Goal: Information Seeking & Learning: Learn about a topic

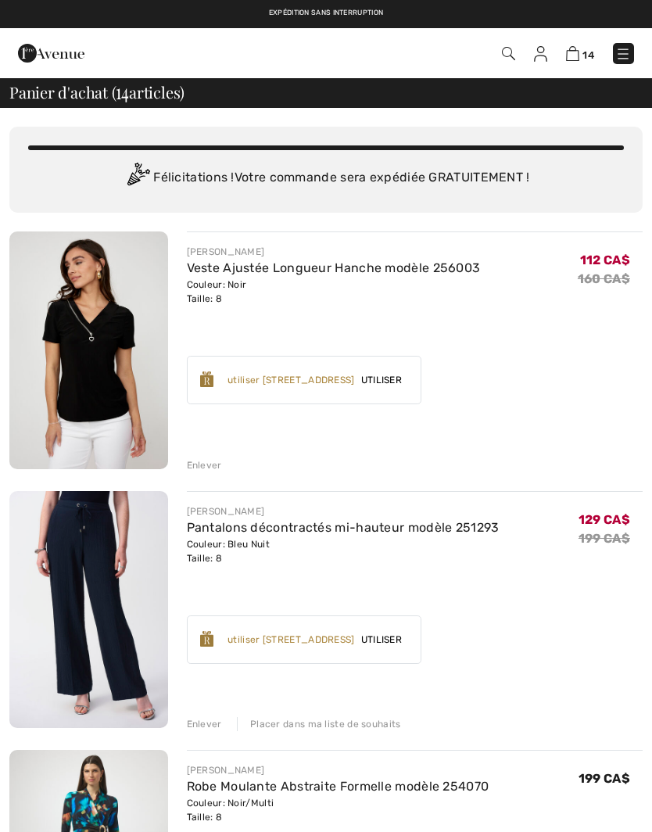
click at [624, 58] on img at bounding box center [623, 54] width 16 height 16
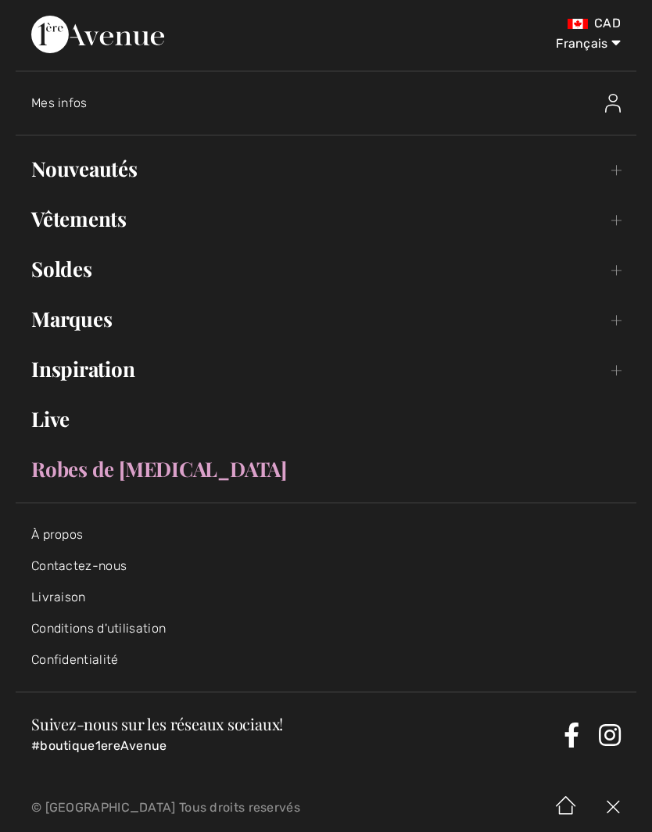
click at [618, 167] on link "Nouveautés Toggle submenu" at bounding box center [326, 169] width 621 height 34
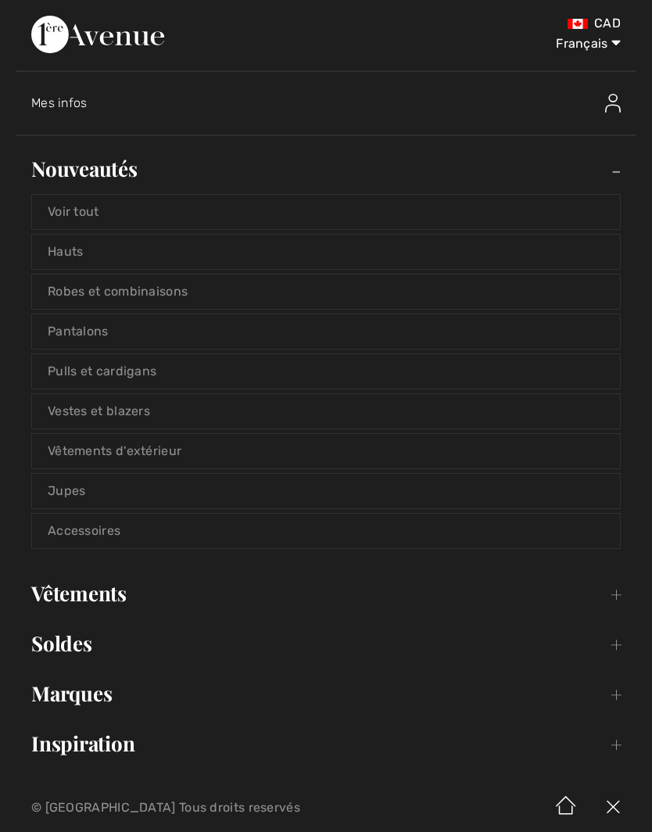
click at [201, 213] on link "Voir tout" at bounding box center [326, 212] width 588 height 34
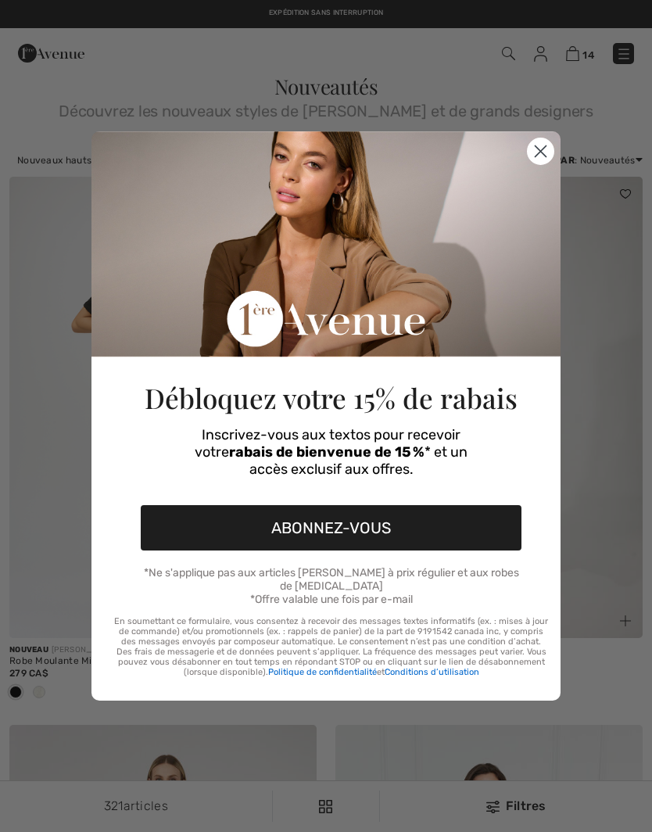
checkbox input "true"
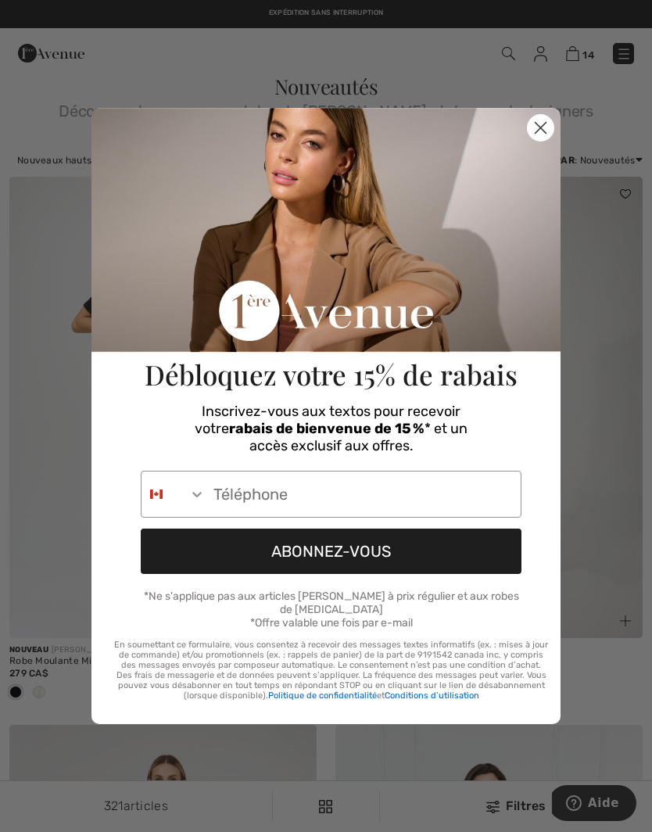
click at [543, 130] on circle "Close dialog" at bounding box center [541, 128] width 26 height 26
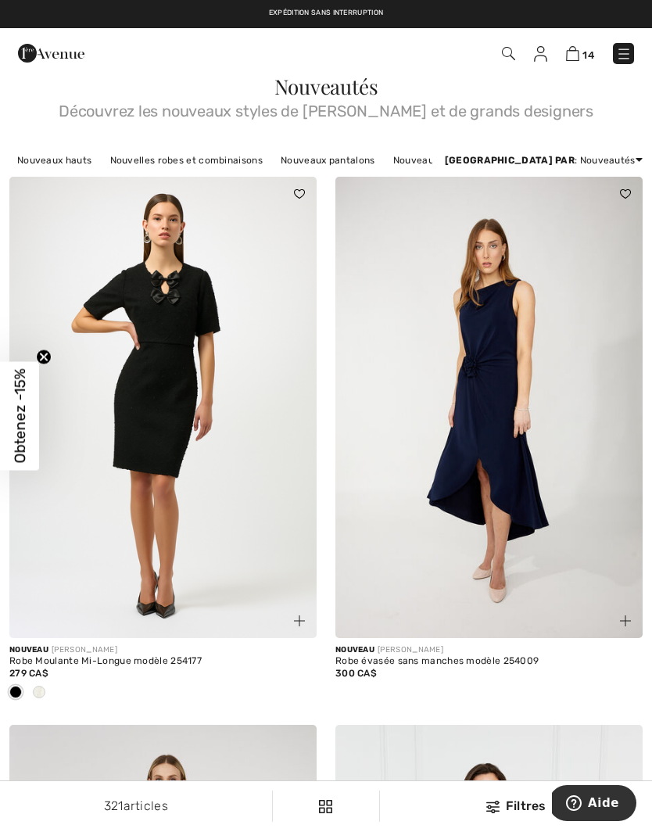
click at [297, 615] on img at bounding box center [299, 620] width 11 height 11
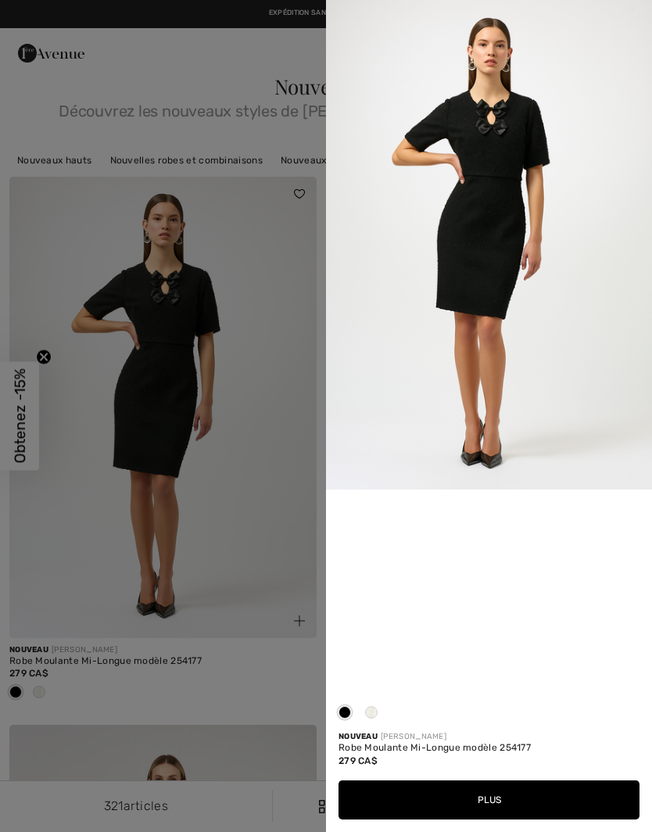
scroll to position [328, 0]
click at [372, 708] on span at bounding box center [371, 712] width 13 height 13
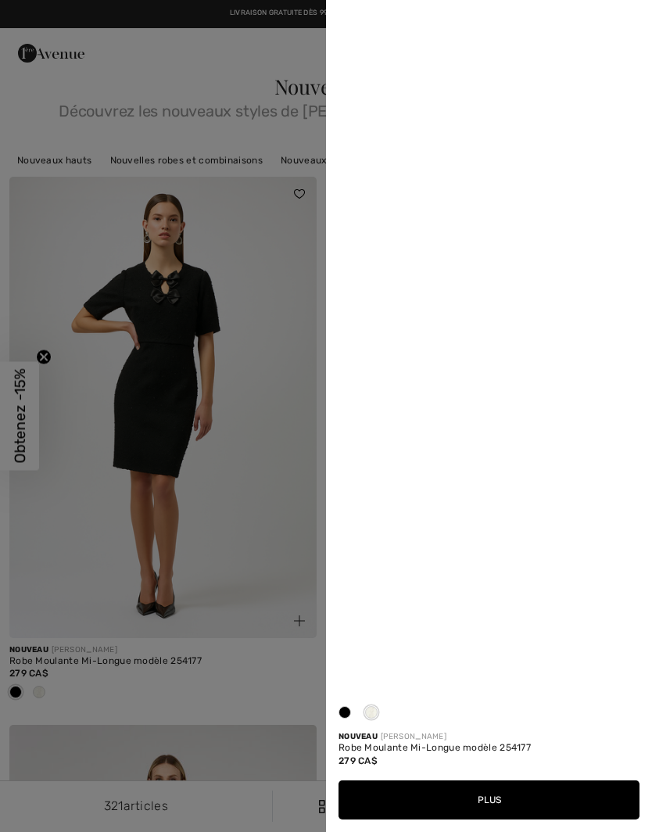
scroll to position [0, 0]
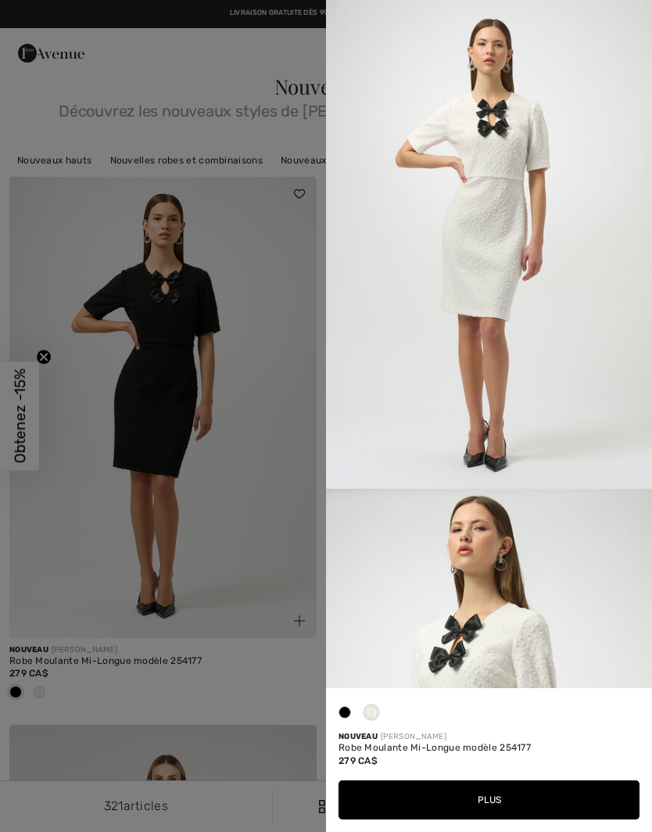
click at [350, 704] on div at bounding box center [344, 716] width 23 height 30
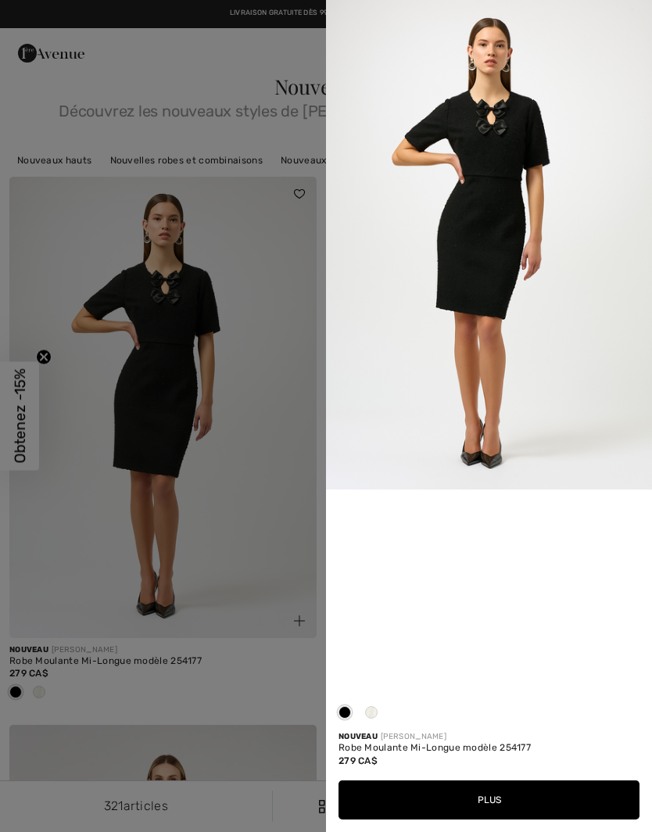
click at [267, 509] on div at bounding box center [326, 416] width 652 height 832
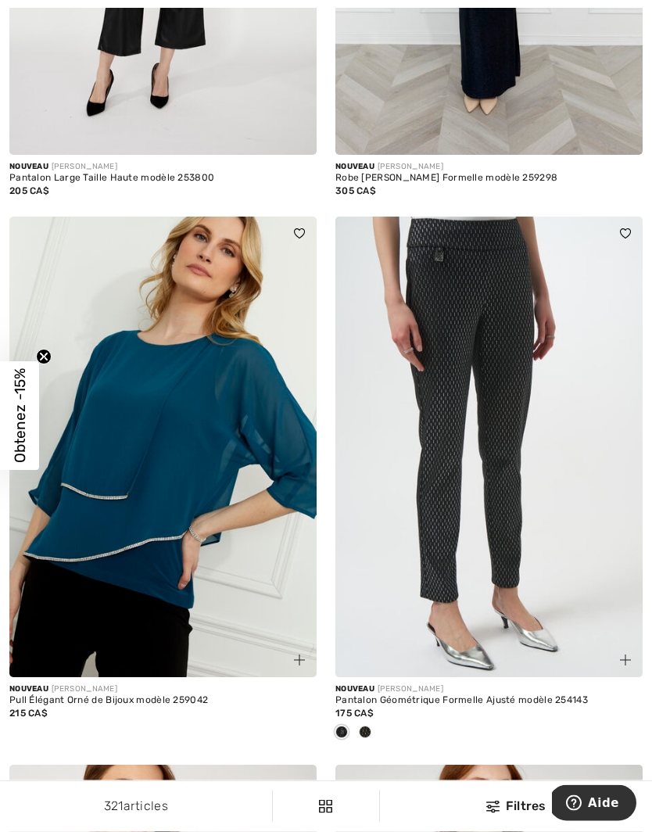
scroll to position [1031, 0]
click at [372, 724] on div at bounding box center [364, 733] width 23 height 26
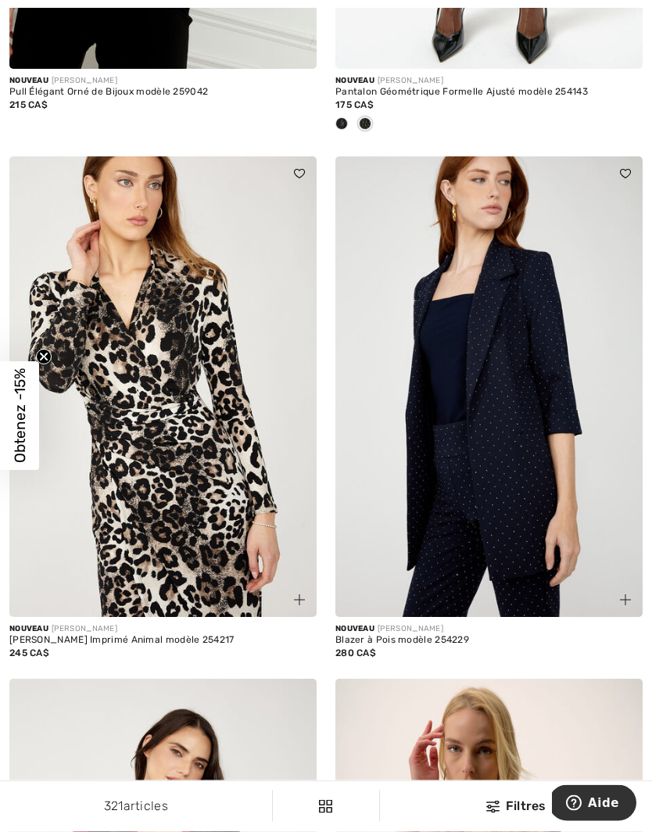
scroll to position [1640, 0]
click at [298, 595] on img at bounding box center [299, 599] width 11 height 11
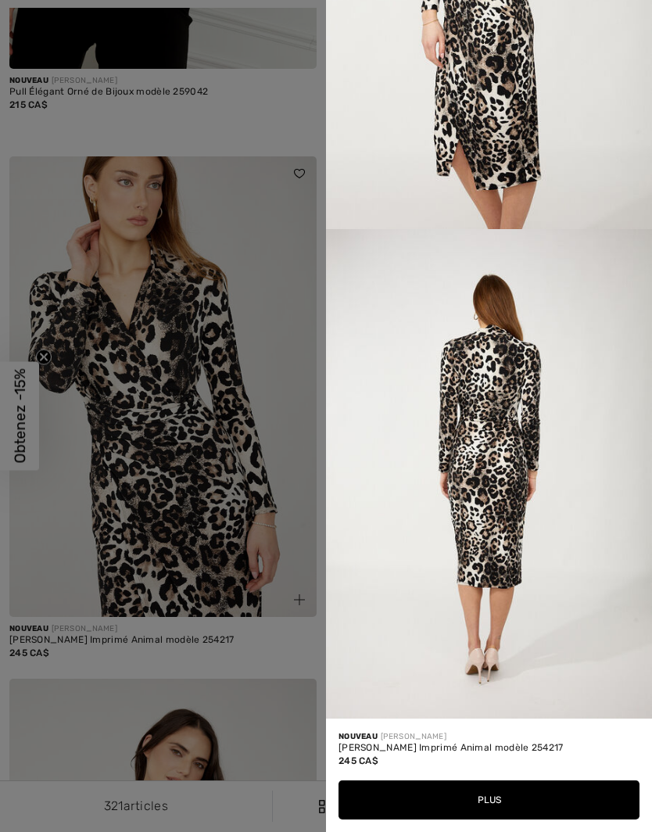
click at [284, 344] on div at bounding box center [326, 416] width 652 height 832
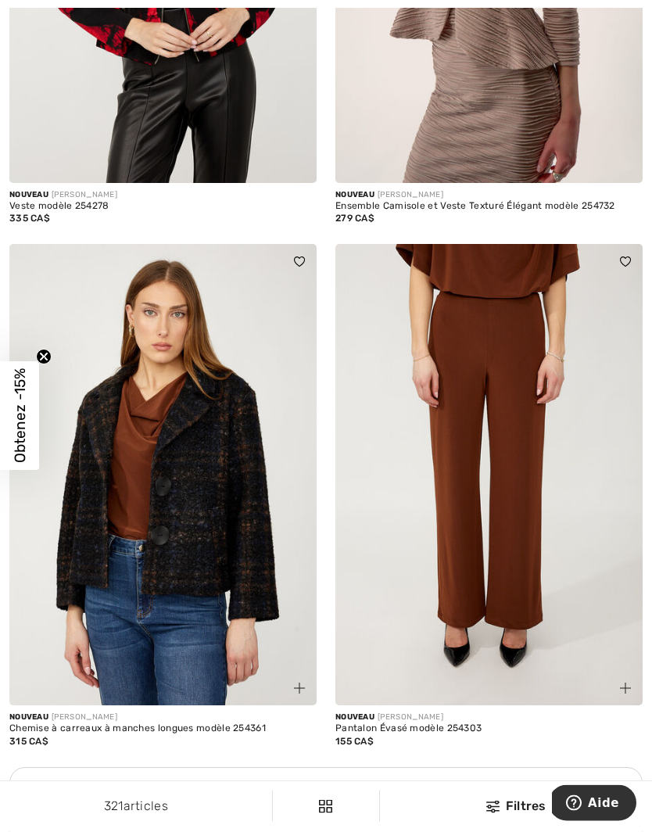
scroll to position [2597, 0]
click at [626, 674] on div at bounding box center [616, 679] width 52 height 52
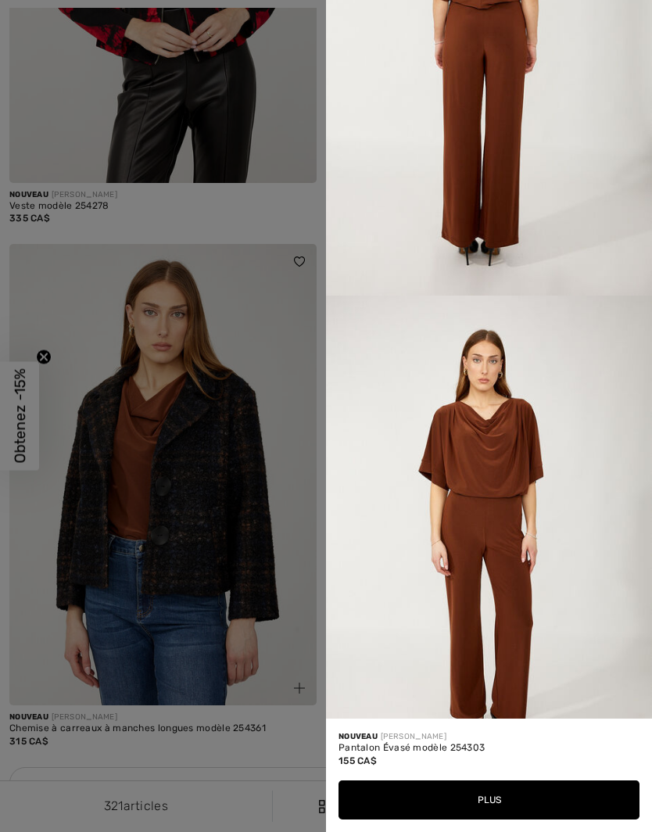
scroll to position [1169, 0]
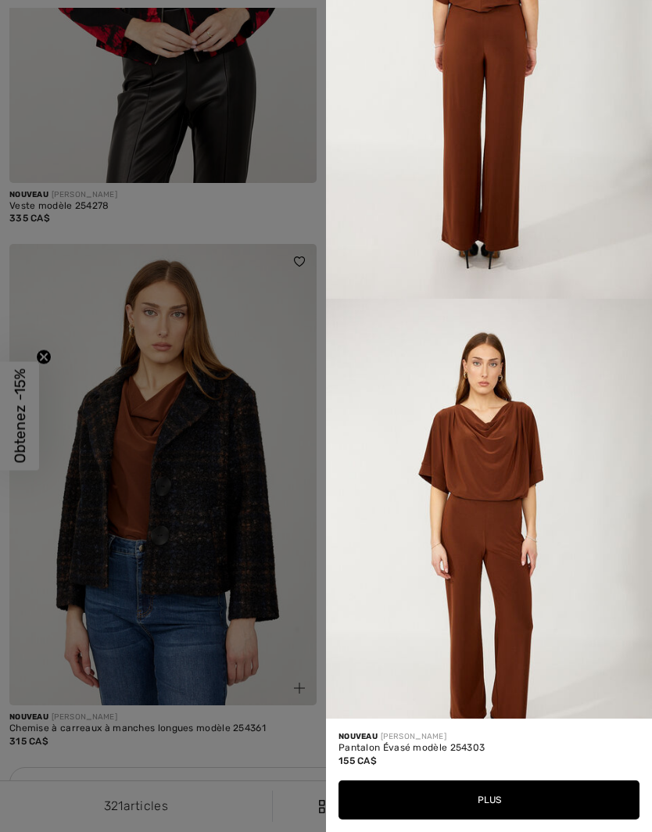
click at [285, 336] on div at bounding box center [326, 416] width 652 height 832
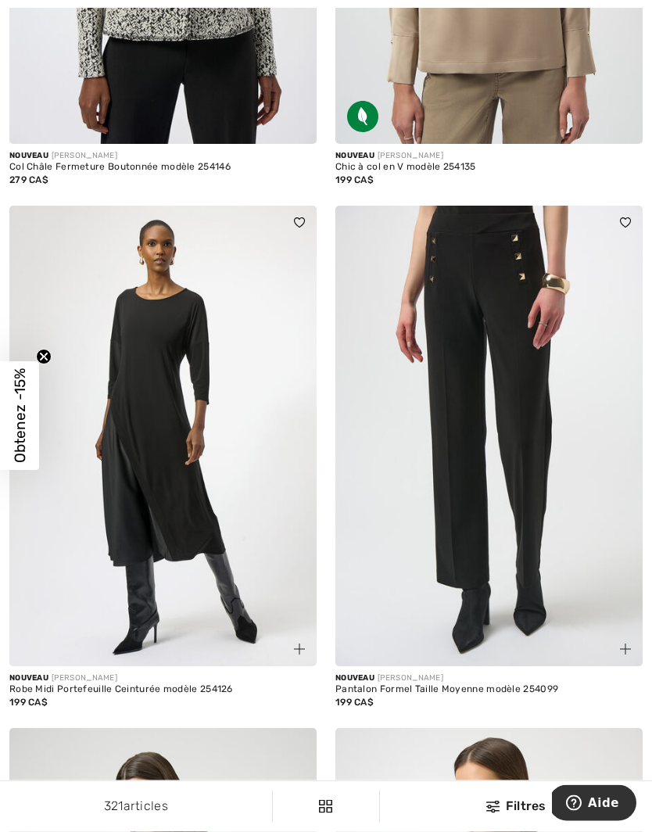
scroll to position [4338, 0]
click at [300, 644] on img at bounding box center [299, 649] width 11 height 11
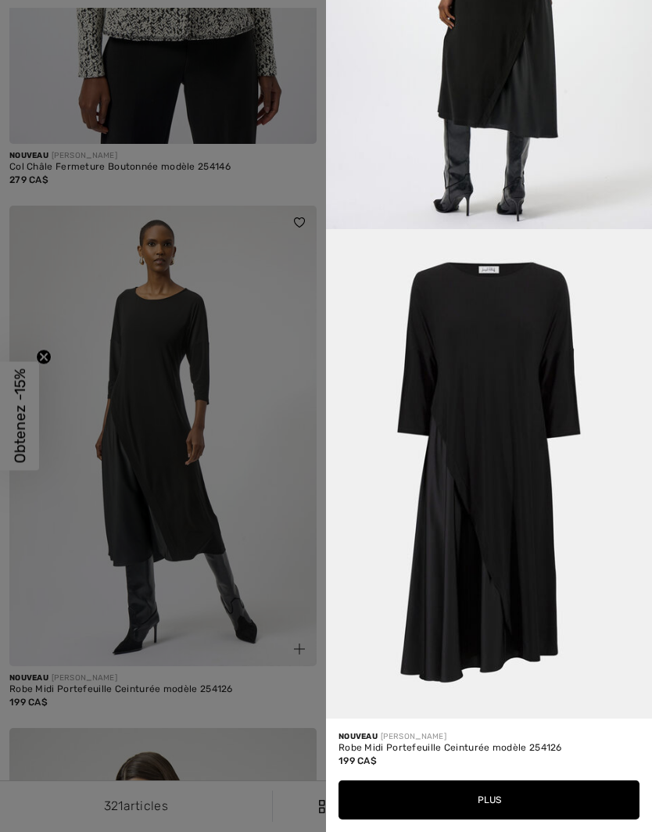
scroll to position [1747, 0]
click at [236, 464] on div at bounding box center [326, 416] width 652 height 832
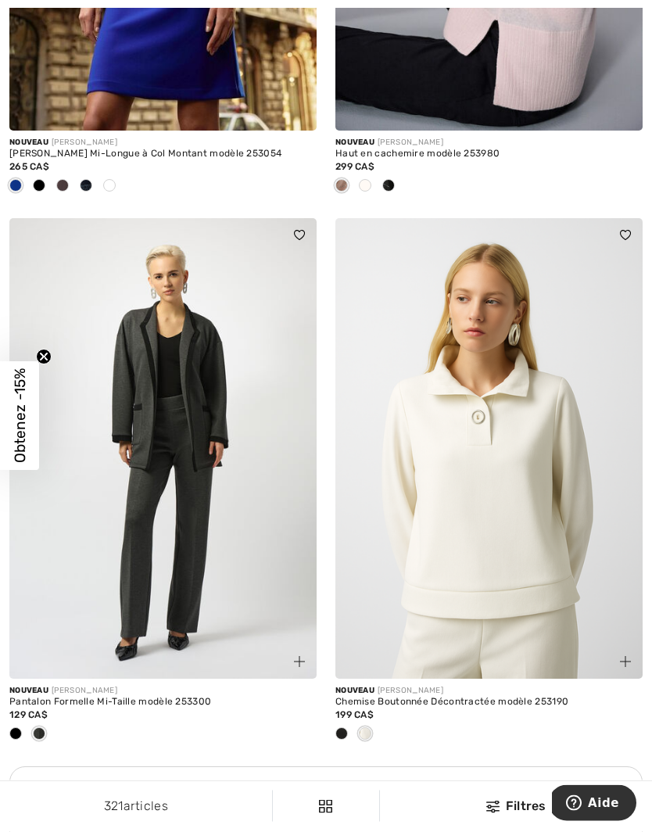
scroll to position [5945, 0]
click at [371, 727] on span at bounding box center [365, 733] width 13 height 13
click at [343, 727] on span at bounding box center [341, 733] width 13 height 13
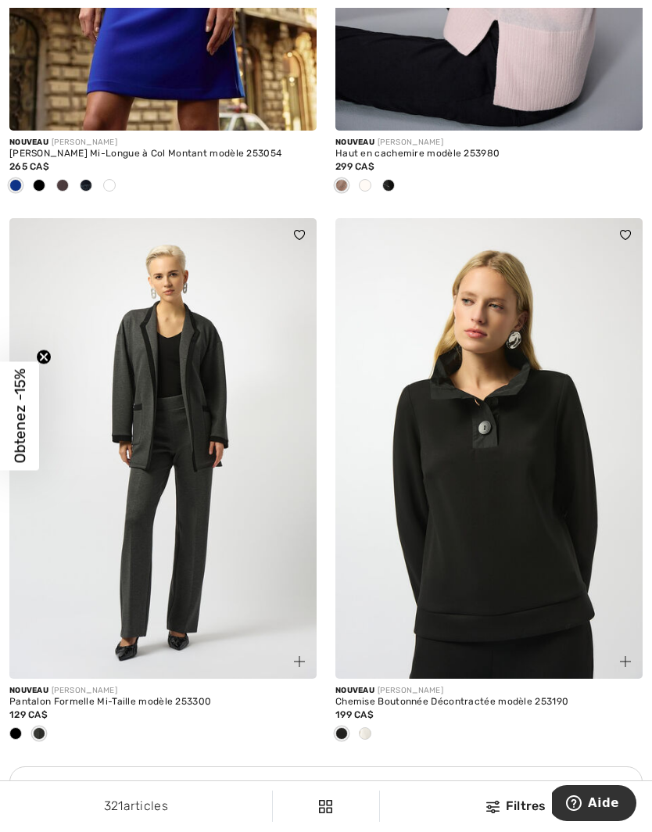
click at [372, 722] on div at bounding box center [364, 735] width 23 height 26
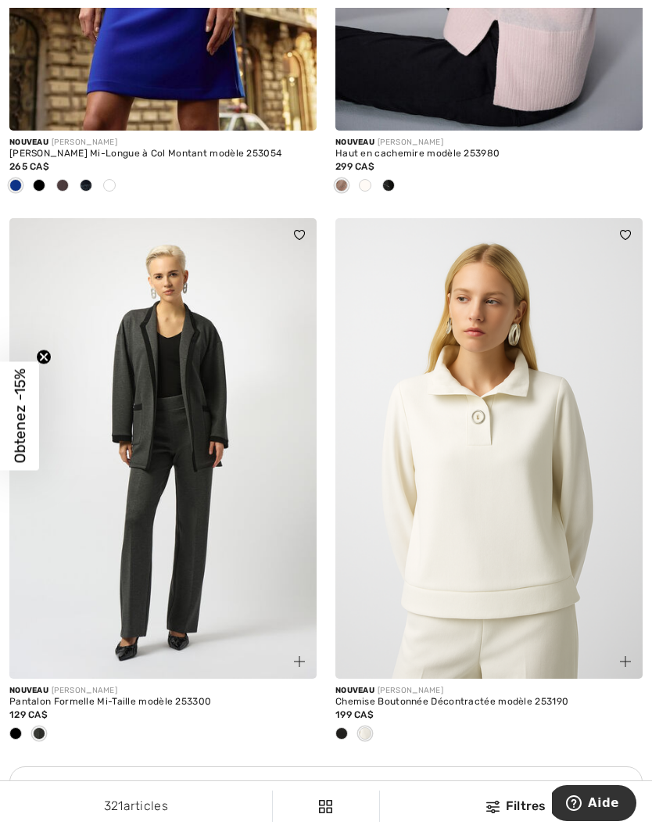
click at [626, 656] on img at bounding box center [625, 661] width 11 height 11
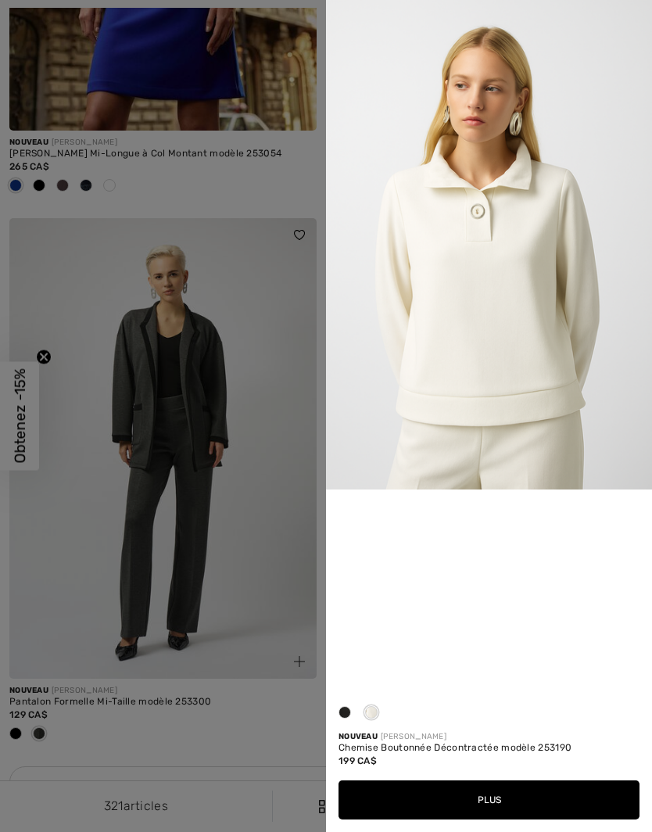
scroll to position [312, 0]
click at [257, 530] on div at bounding box center [326, 416] width 652 height 832
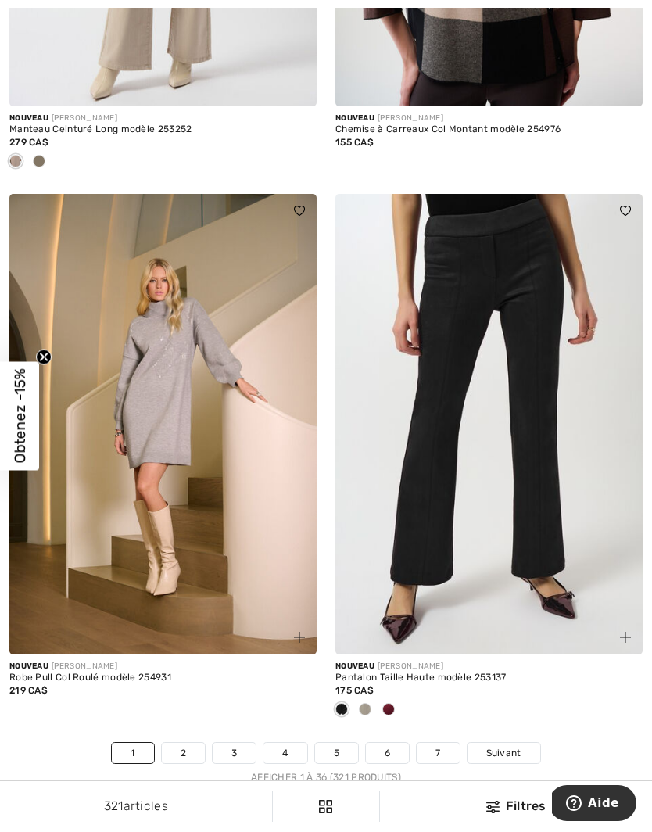
scroll to position [9368, 0]
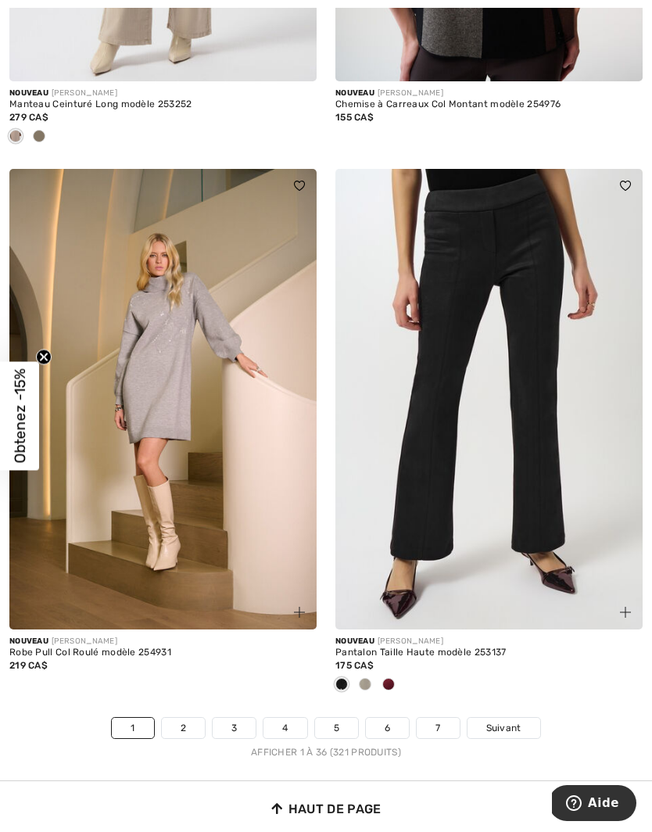
click at [510, 718] on link "Suivant" at bounding box center [504, 728] width 73 height 20
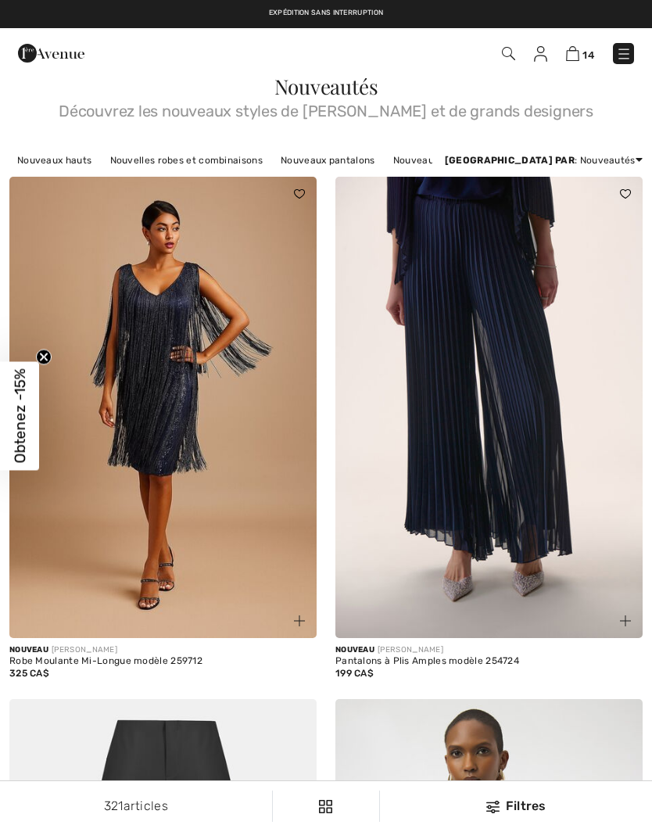
checkbox input "true"
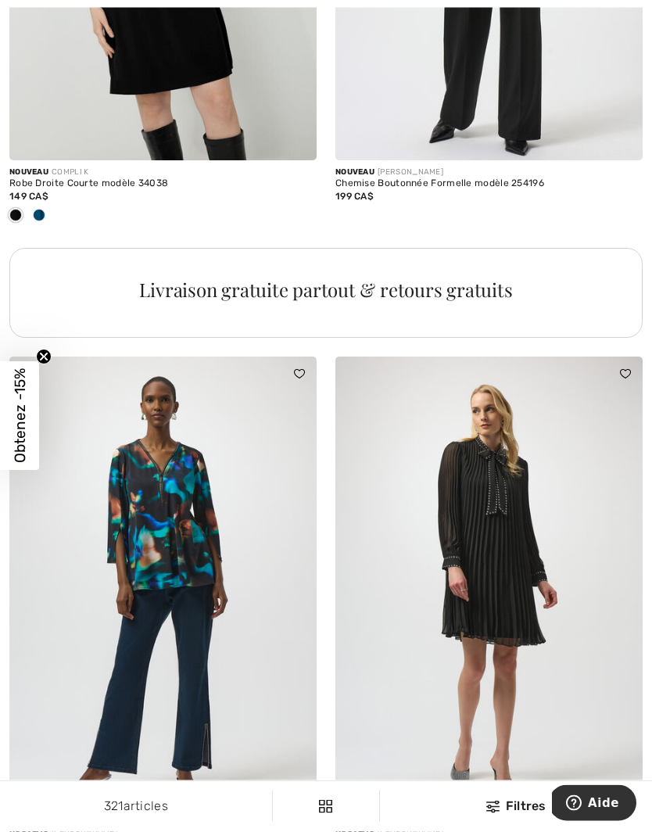
scroll to position [3172, 0]
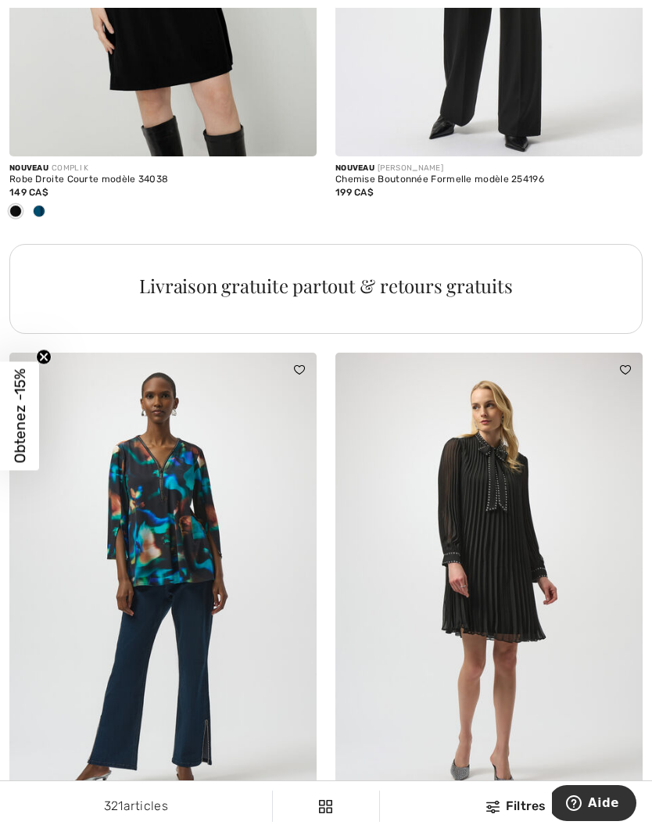
click at [301, 791] on img at bounding box center [299, 796] width 11 height 11
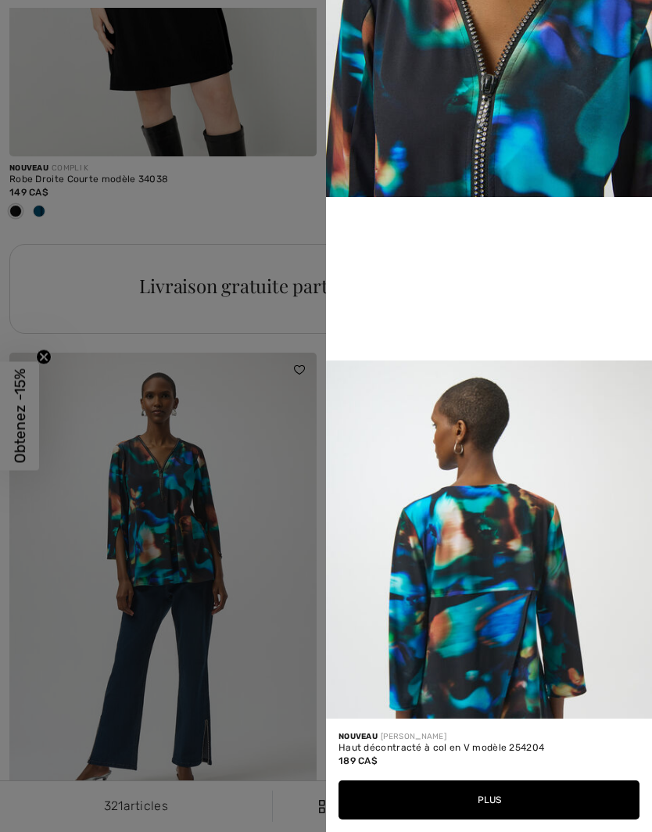
scroll to position [780, 0]
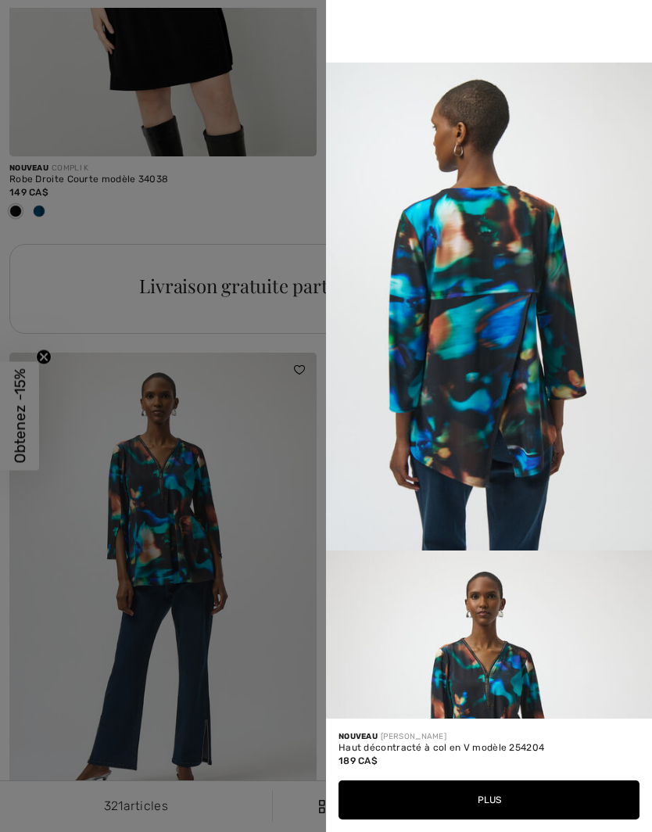
click at [238, 569] on div at bounding box center [326, 416] width 652 height 832
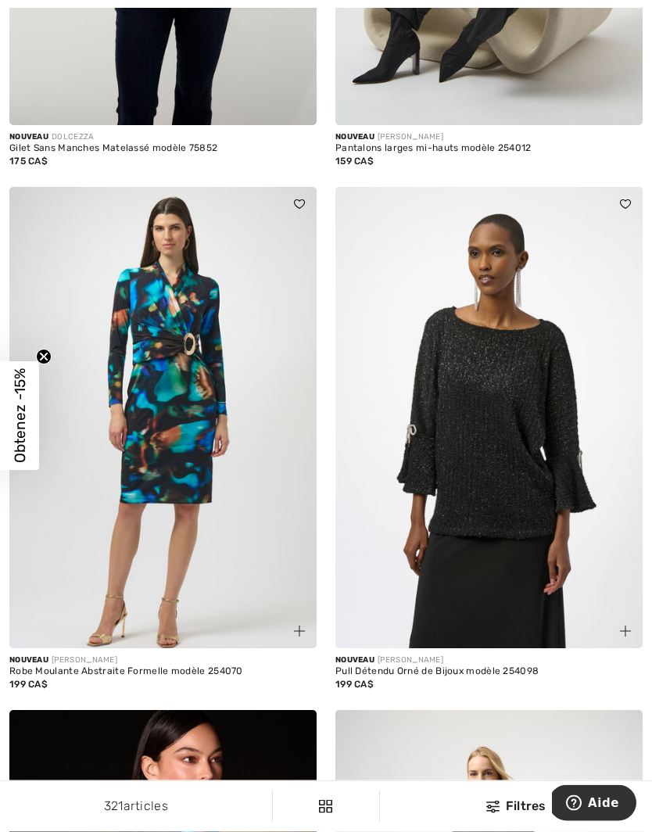
scroll to position [5453, 0]
click at [305, 622] on span at bounding box center [299, 631] width 19 height 19
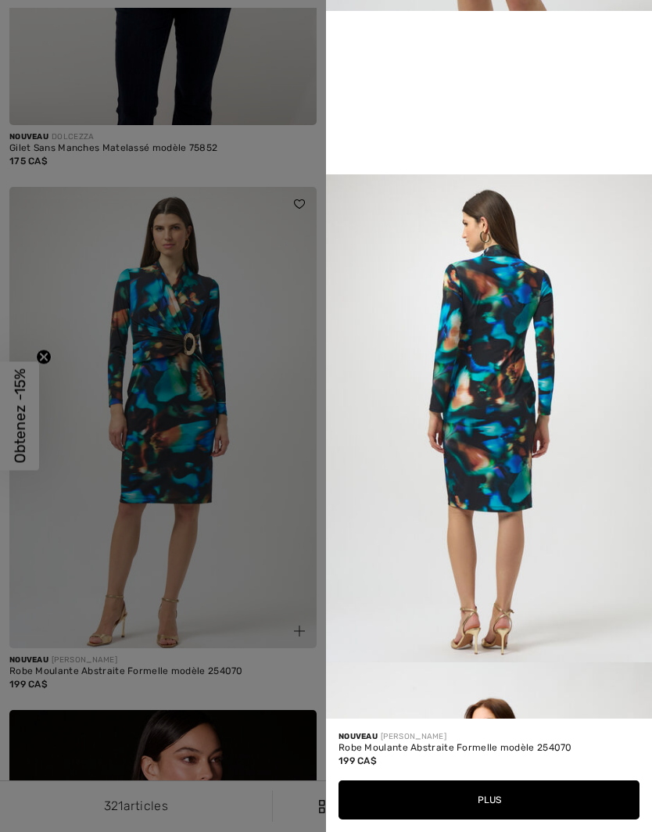
click at [260, 558] on div at bounding box center [326, 416] width 652 height 832
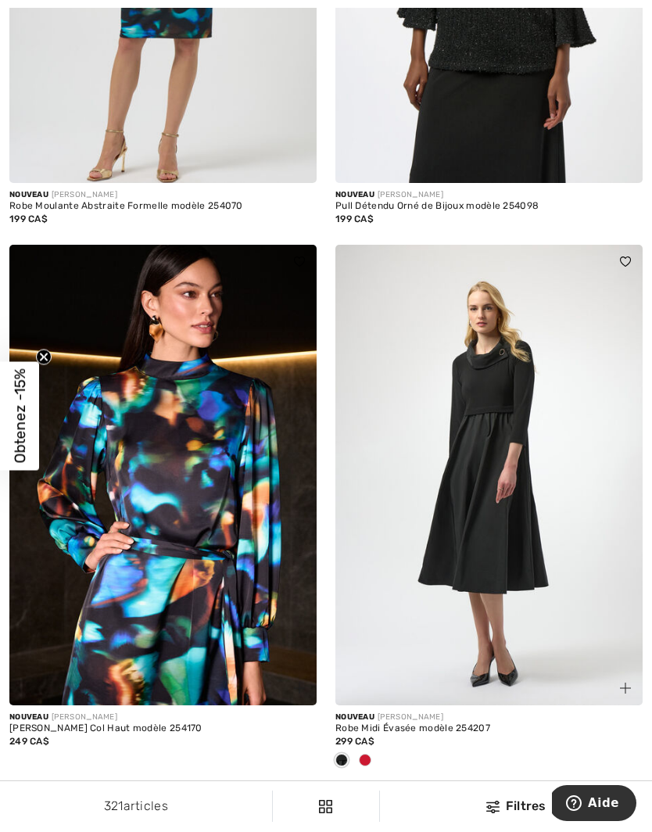
scroll to position [5928, 0]
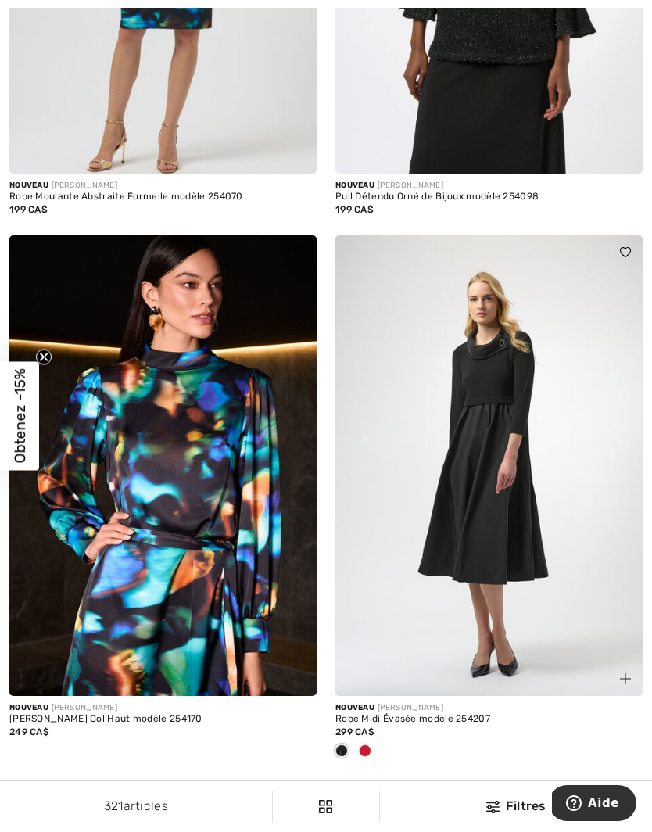
click at [297, 662] on div at bounding box center [290, 670] width 52 height 52
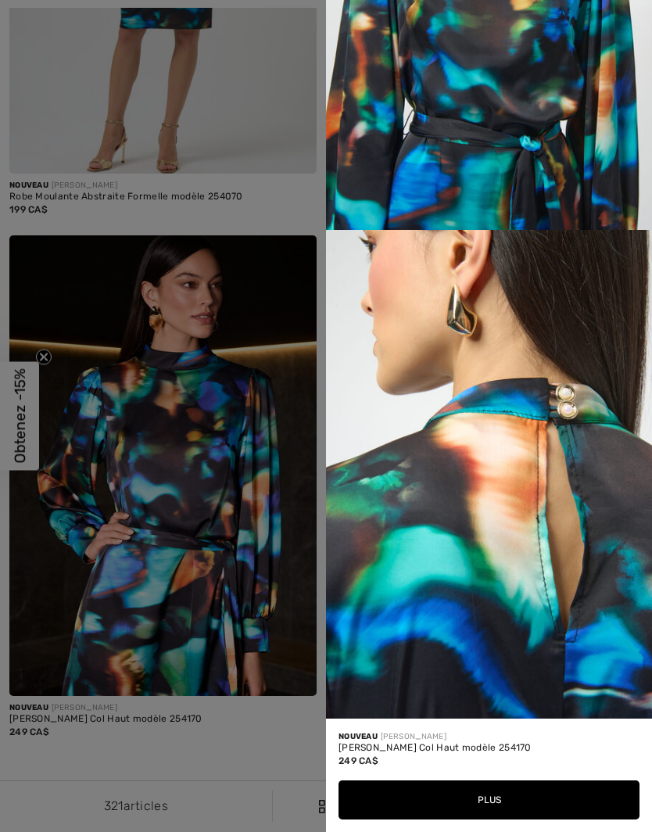
scroll to position [1747, 0]
click at [224, 590] on div at bounding box center [326, 416] width 652 height 832
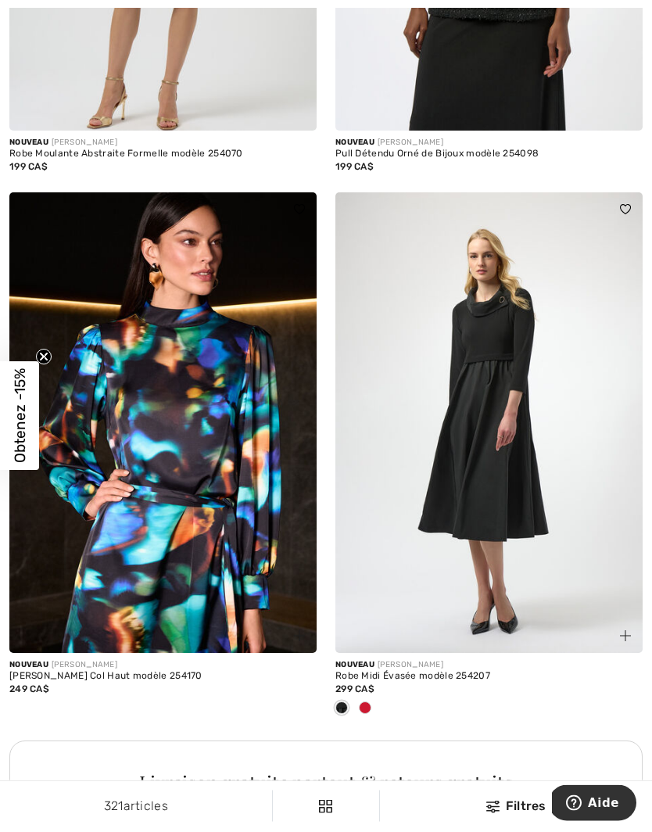
scroll to position [5971, 0]
click at [369, 701] on span at bounding box center [365, 707] width 13 height 13
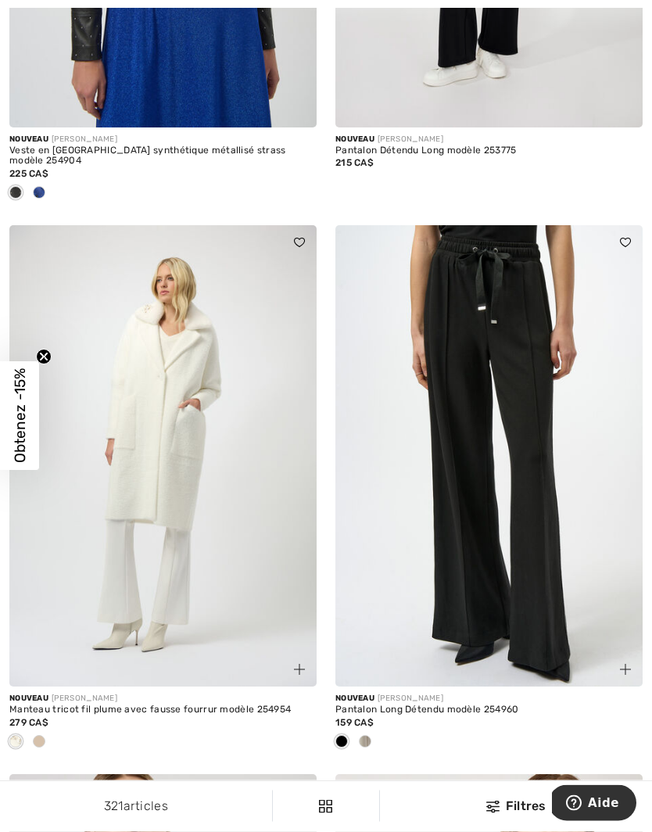
scroll to position [7154, 0]
click at [372, 730] on div at bounding box center [364, 743] width 23 height 26
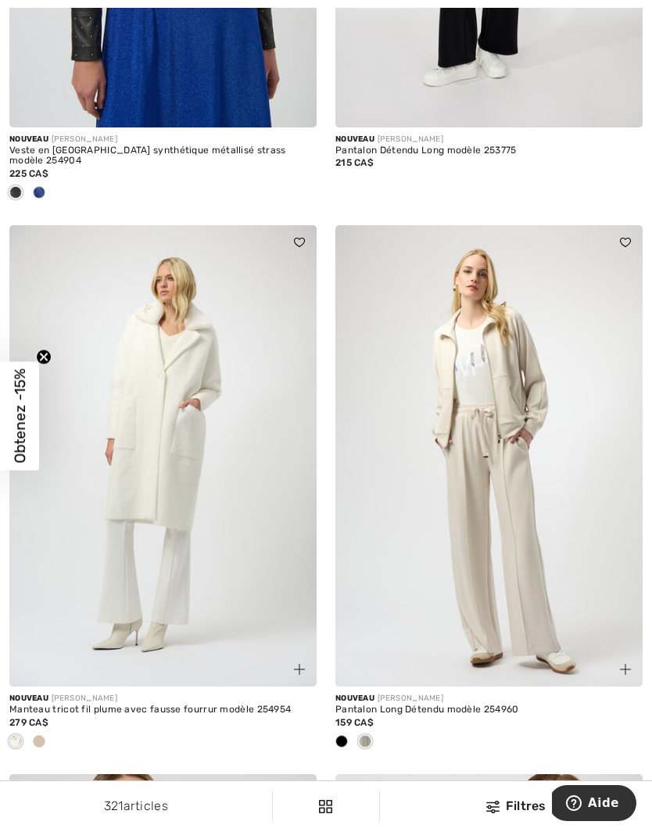
click at [343, 735] on span at bounding box center [341, 741] width 13 height 13
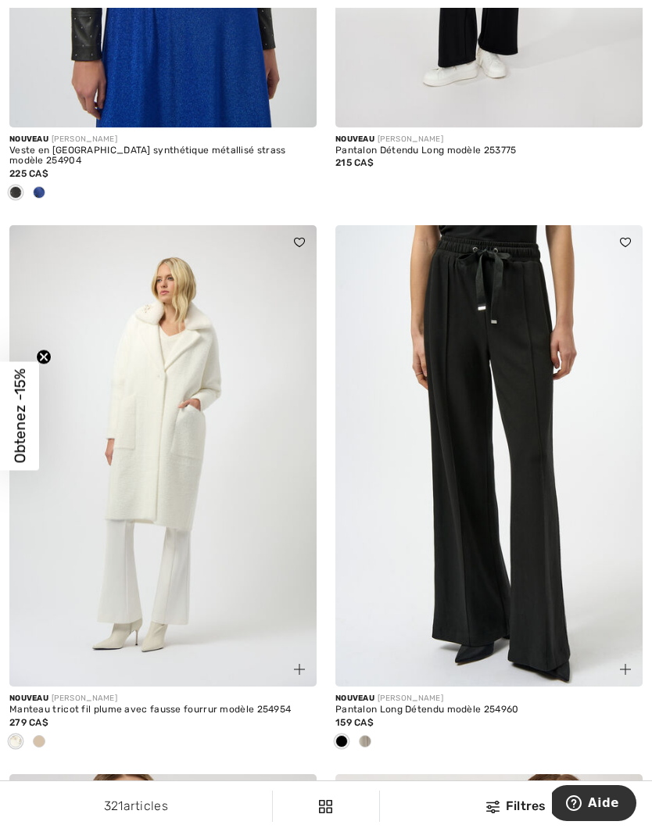
click at [375, 730] on div at bounding box center [364, 743] width 23 height 26
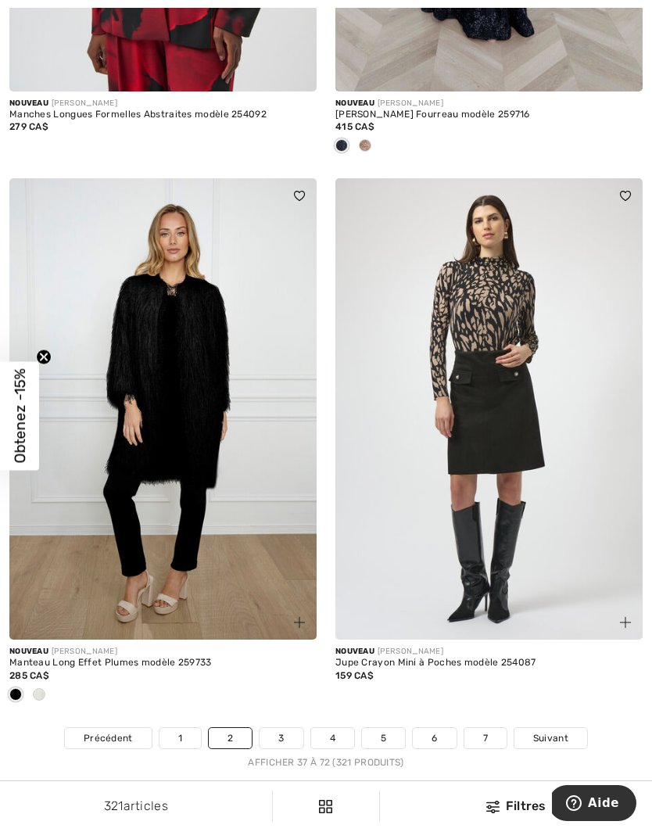
scroll to position [9412, 0]
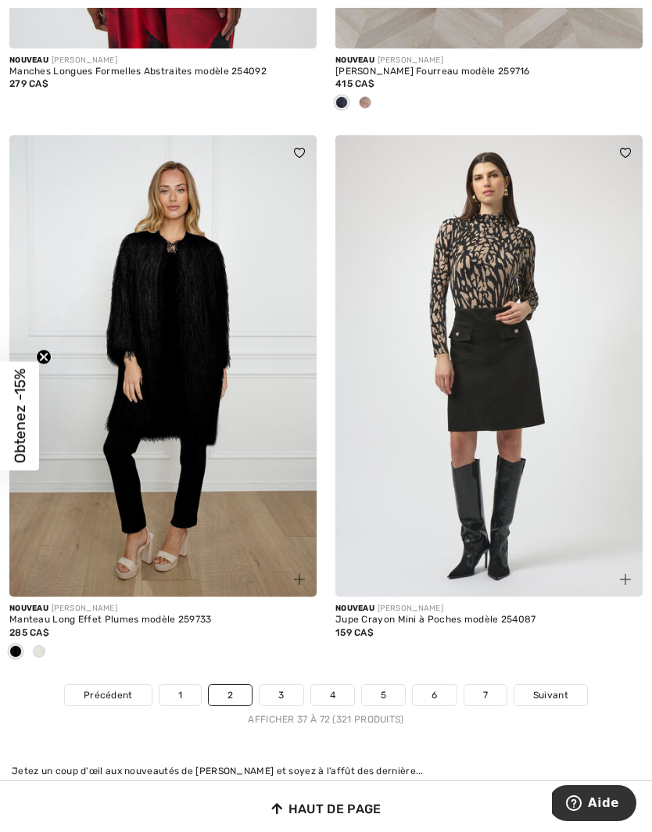
click at [285, 685] on link "3" at bounding box center [281, 695] width 43 height 20
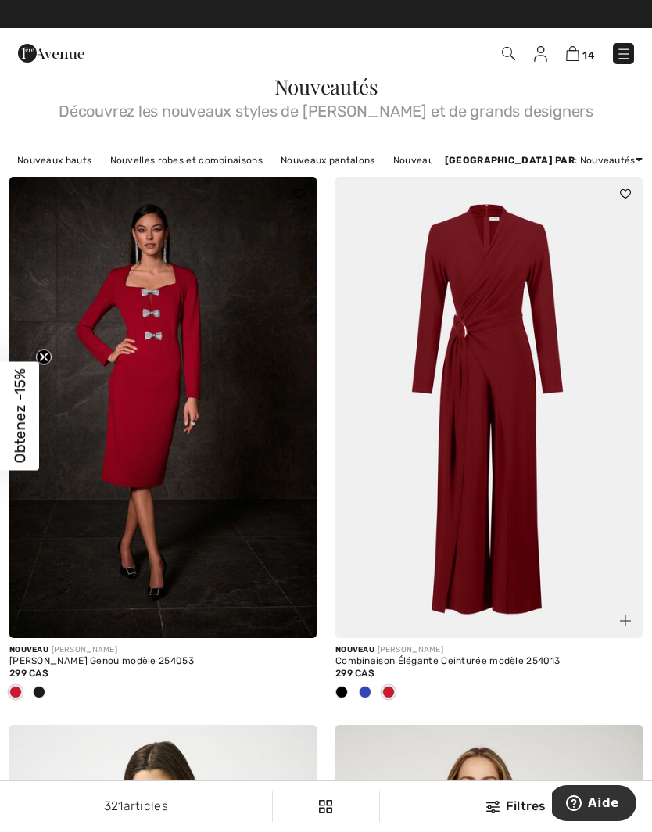
click at [367, 685] on div at bounding box center [364, 693] width 23 height 26
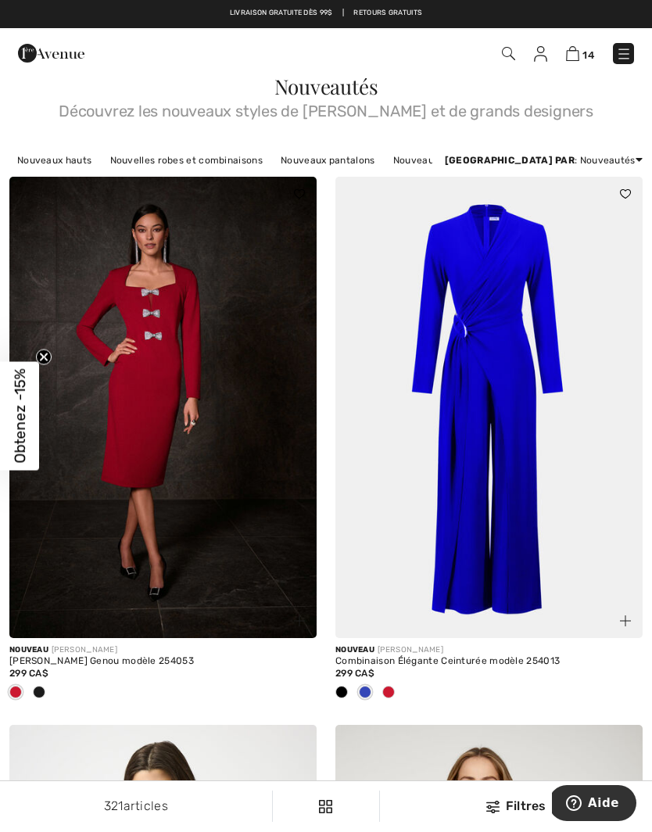
click at [350, 687] on div at bounding box center [341, 693] width 23 height 26
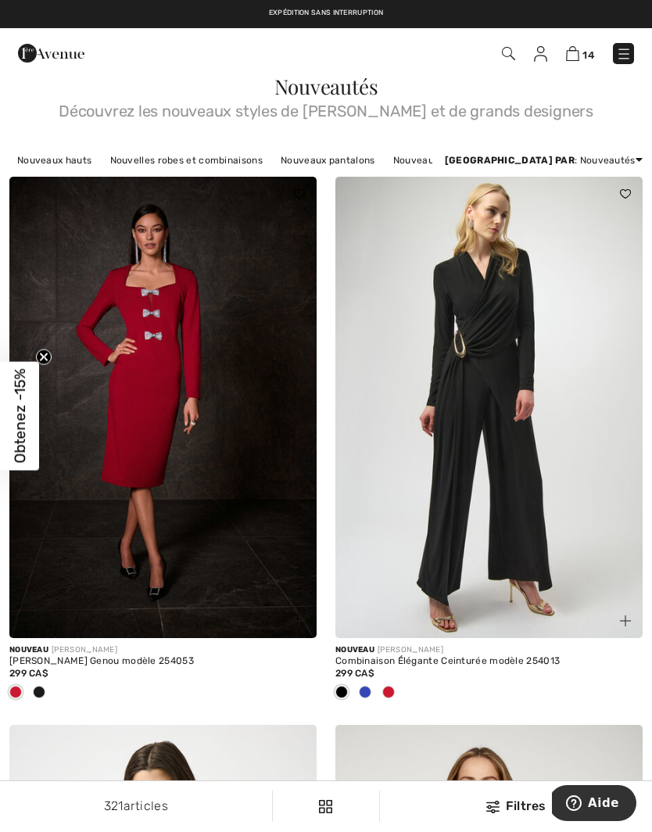
click at [369, 690] on span at bounding box center [365, 692] width 13 height 13
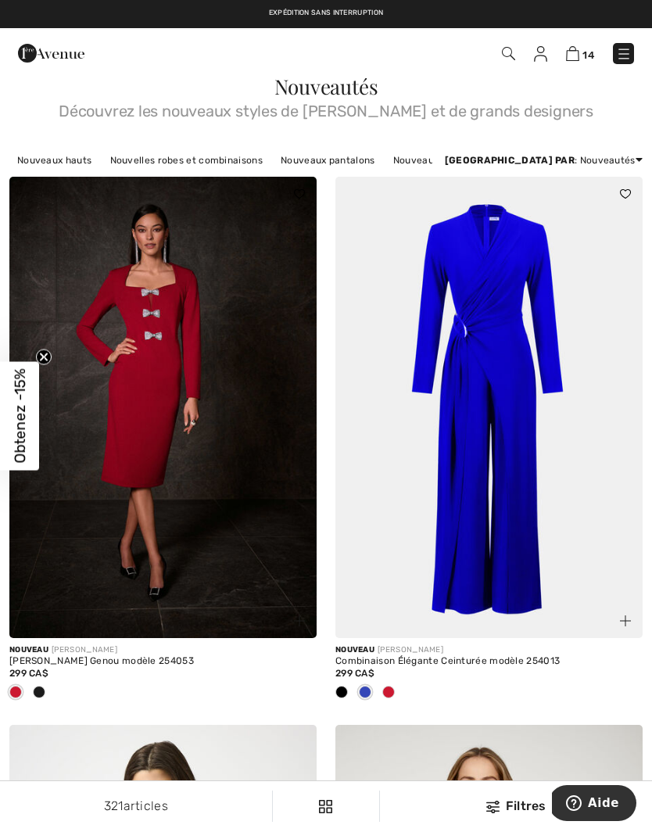
click at [394, 684] on div at bounding box center [388, 693] width 23 height 26
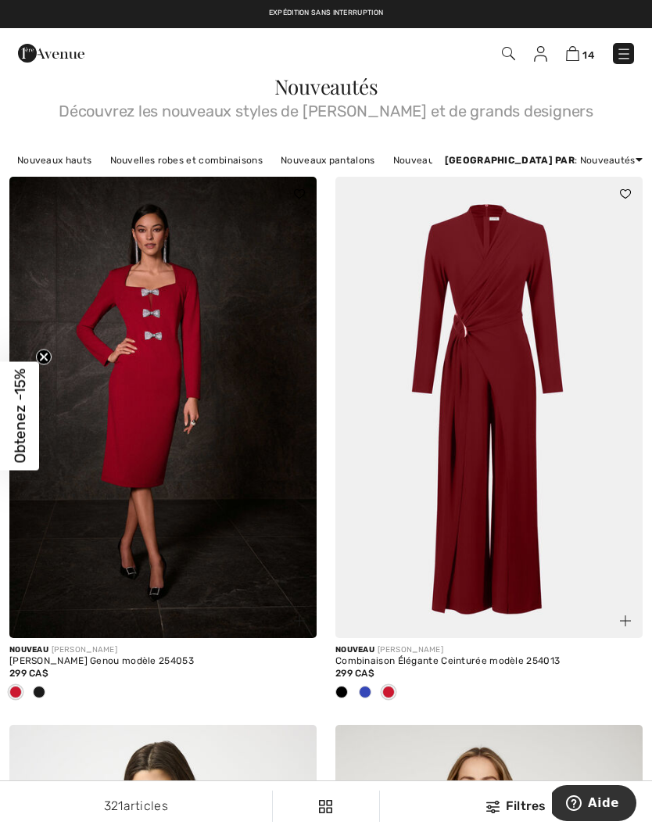
click at [346, 683] on div at bounding box center [341, 693] width 23 height 26
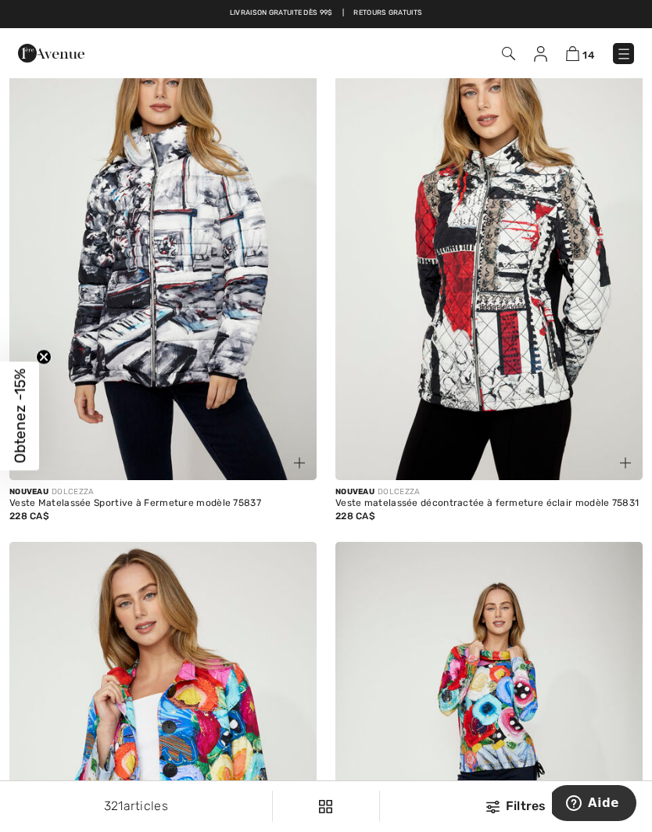
scroll to position [1253, 0]
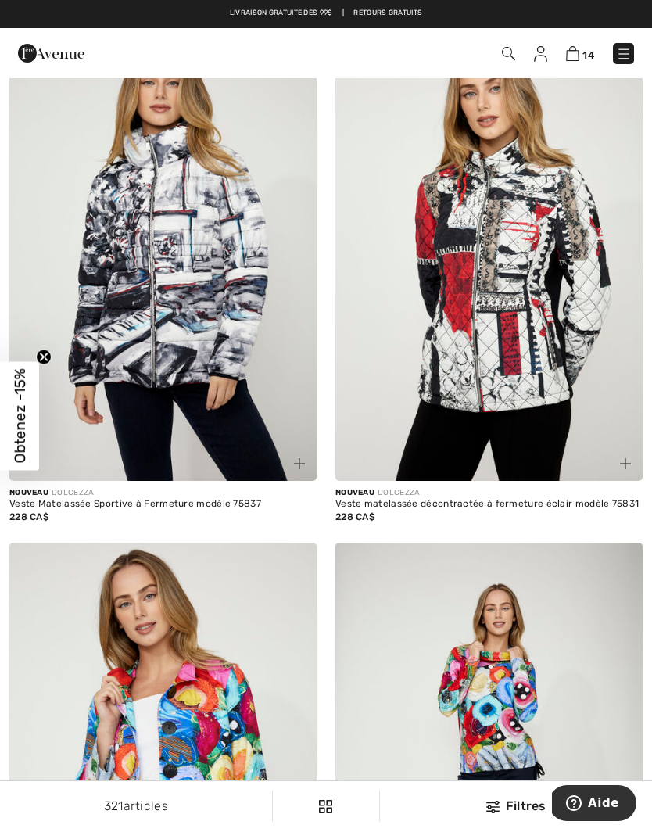
click at [622, 462] on img at bounding box center [625, 463] width 11 height 11
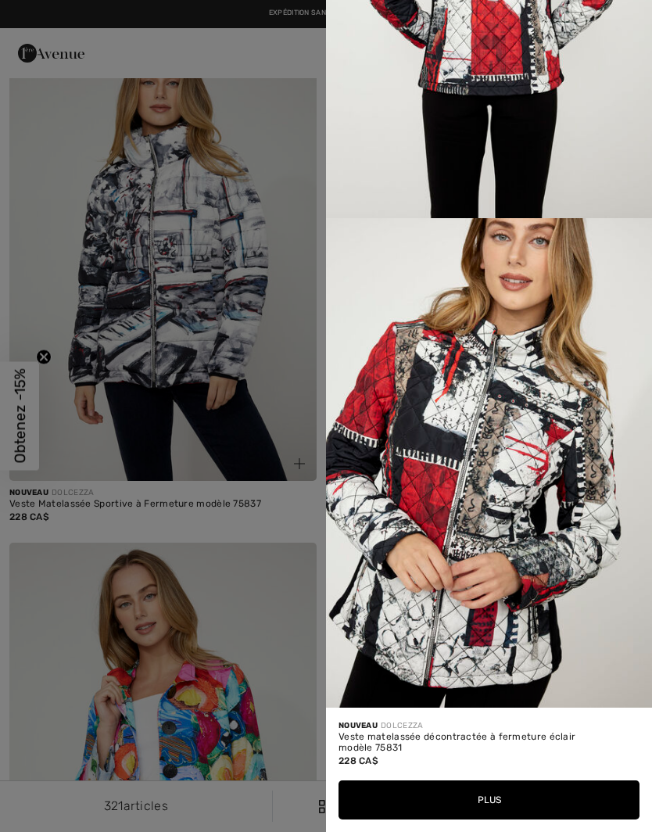
click at [275, 597] on div at bounding box center [326, 416] width 652 height 832
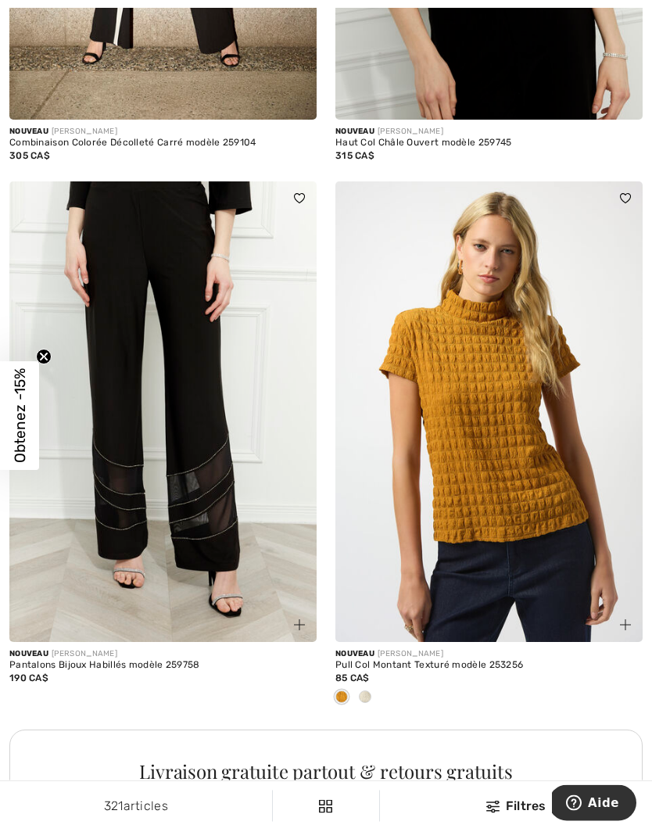
scroll to position [5930, 0]
click at [369, 690] on span at bounding box center [365, 696] width 13 height 13
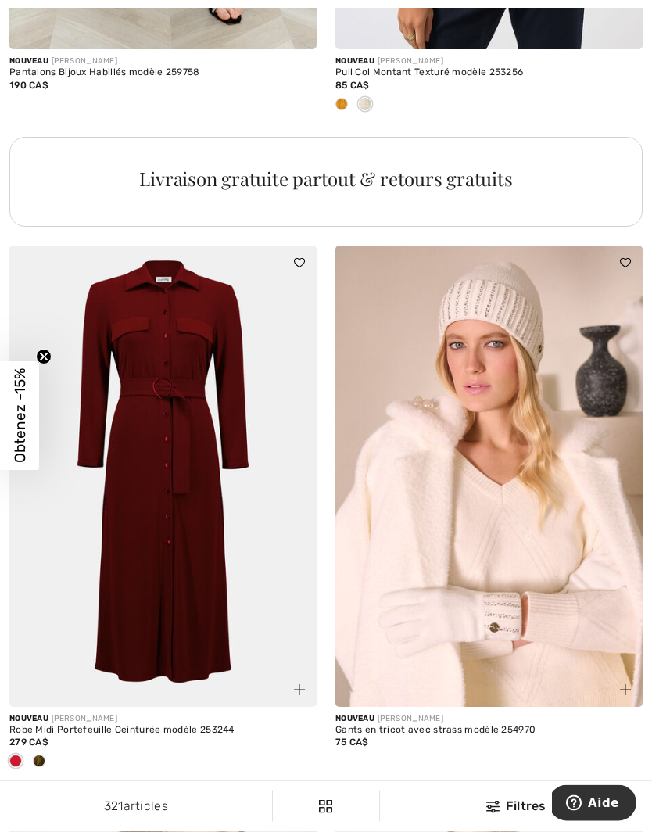
scroll to position [6523, 0]
click at [45, 755] on span at bounding box center [39, 761] width 13 height 13
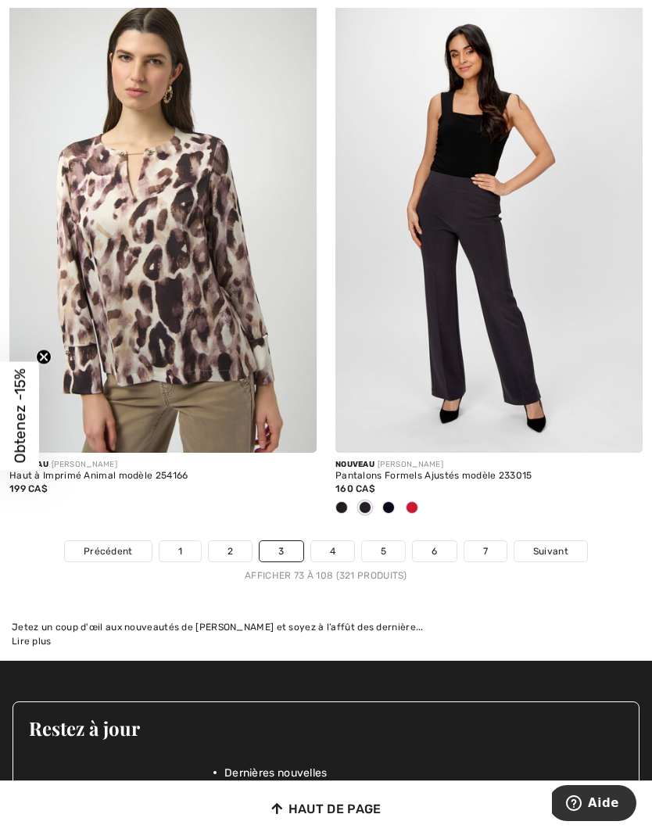
scroll to position [9420, 0]
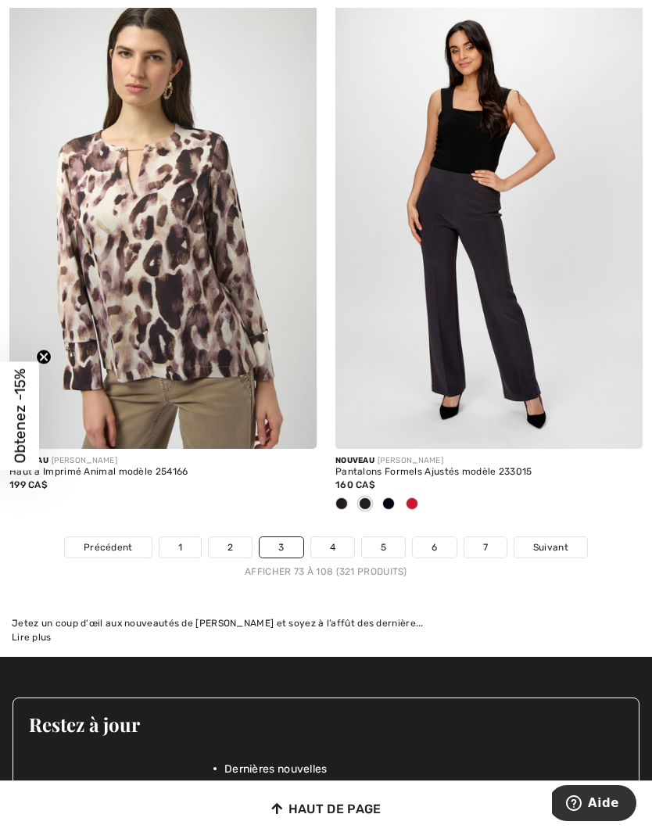
click at [340, 537] on link "4" at bounding box center [332, 547] width 43 height 20
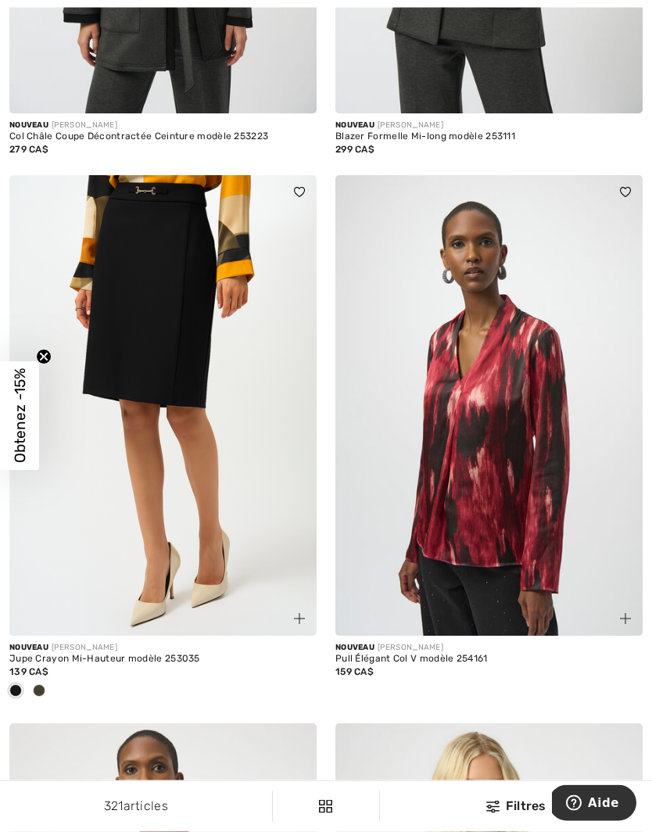
scroll to position [1047, 0]
click at [626, 607] on div at bounding box center [616, 609] width 52 height 52
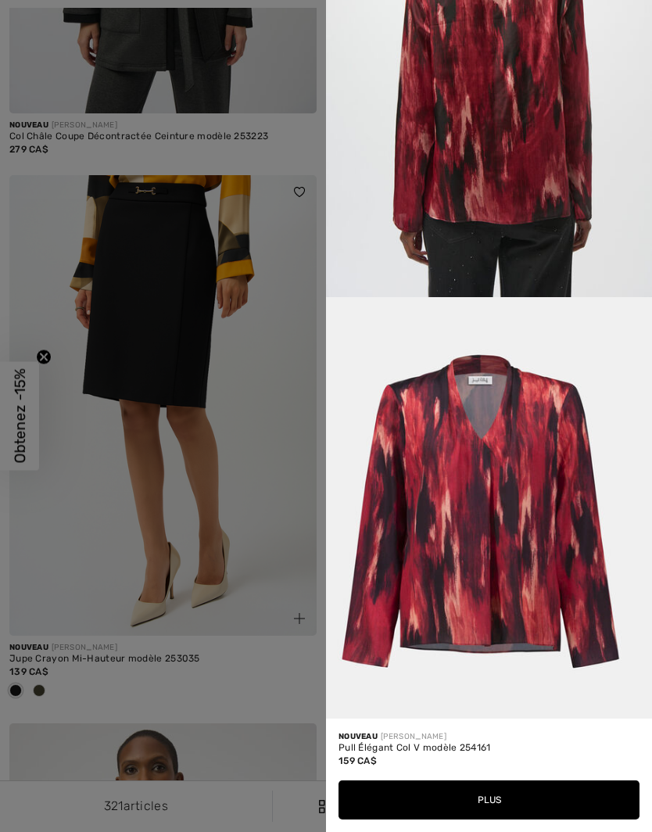
scroll to position [1655, 0]
click at [262, 575] on div at bounding box center [326, 416] width 652 height 832
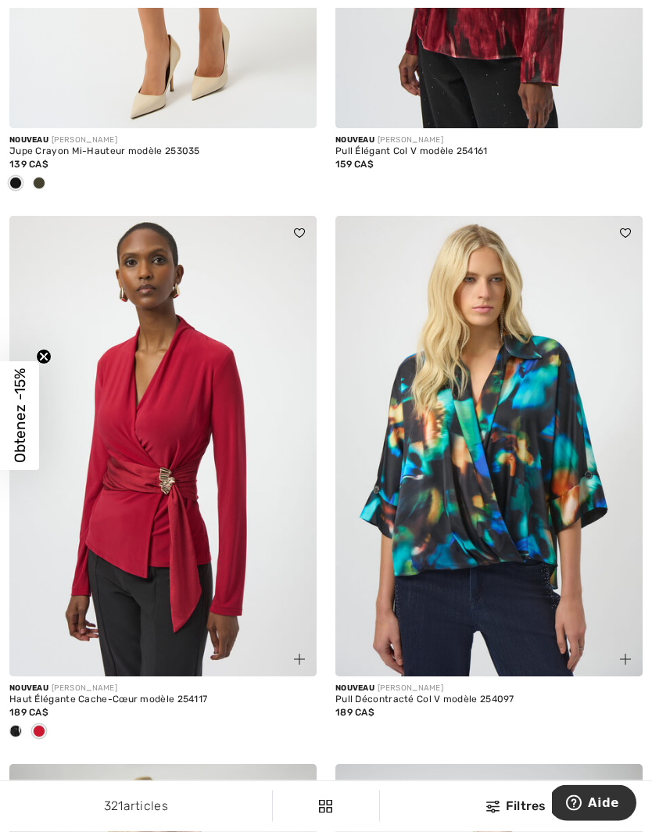
scroll to position [1555, 0]
click at [627, 647] on div at bounding box center [616, 650] width 52 height 52
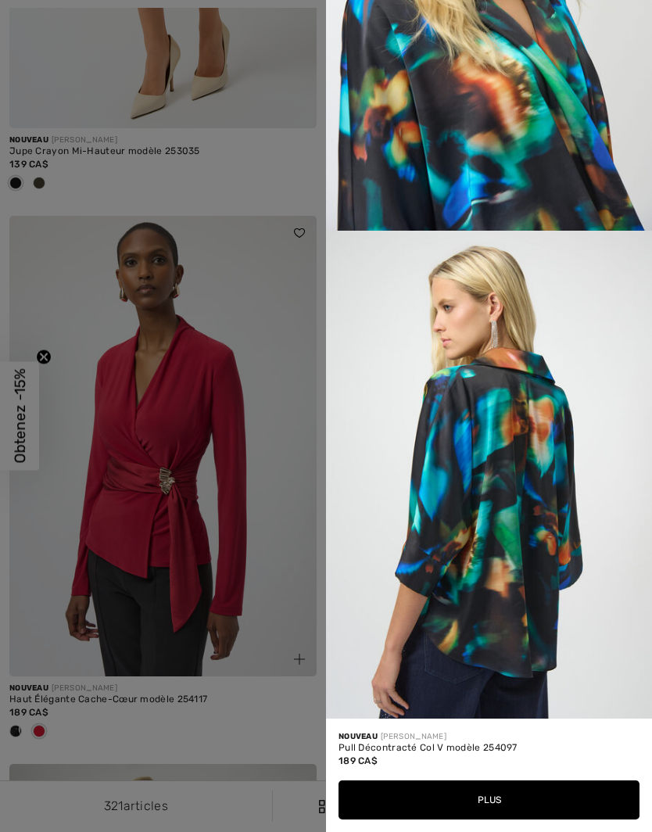
scroll to position [2235, 0]
click at [238, 565] on div at bounding box center [326, 416] width 652 height 832
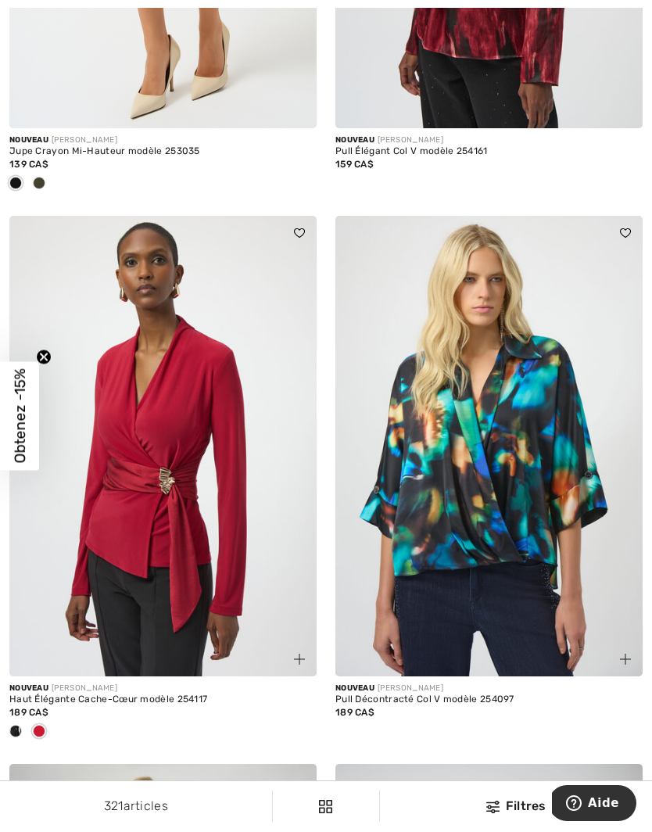
click at [19, 725] on span at bounding box center [15, 731] width 13 height 13
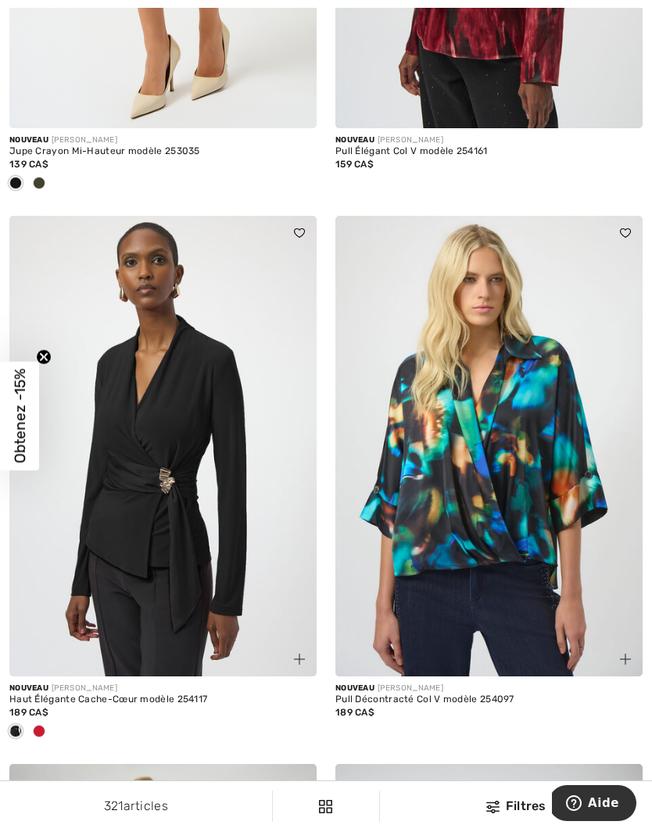
click at [48, 724] on div at bounding box center [38, 732] width 23 height 26
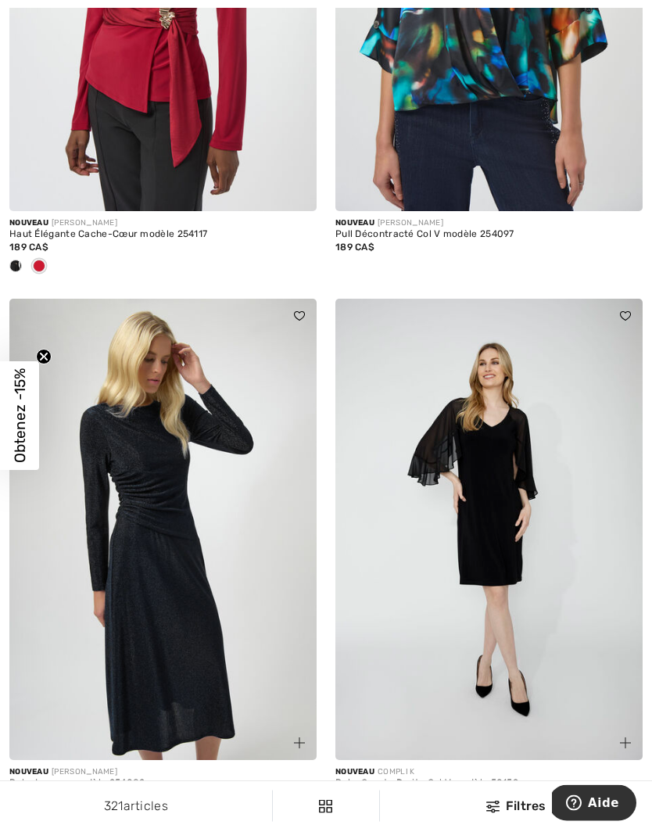
scroll to position [2020, 0]
click at [41, 811] on span at bounding box center [39, 814] width 13 height 13
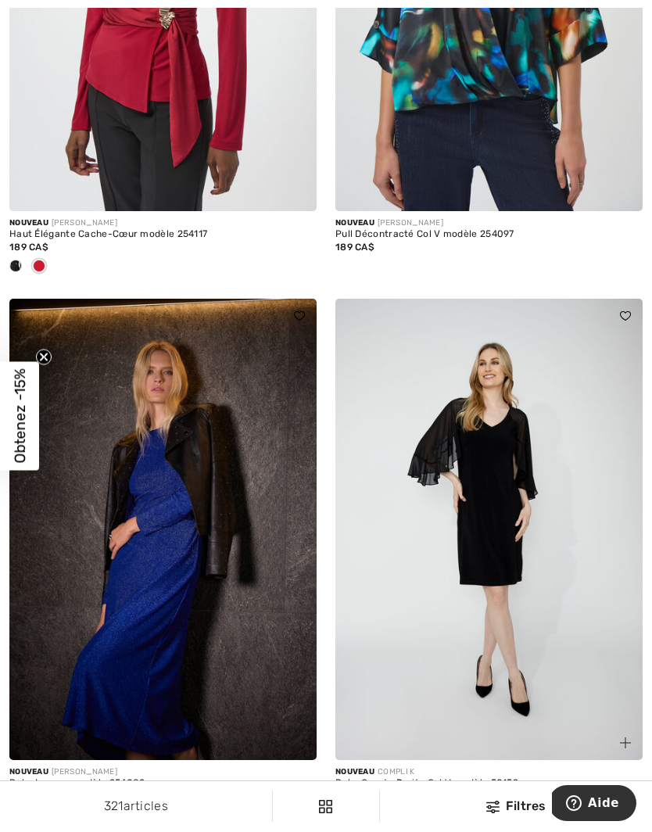
click at [23, 805] on div at bounding box center [15, 815] width 23 height 26
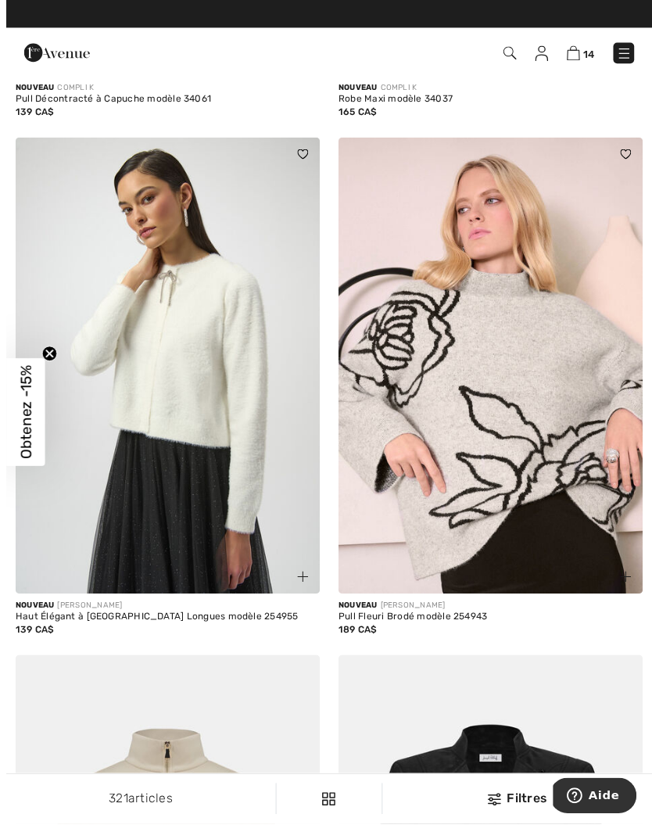
scroll to position [4427, 0]
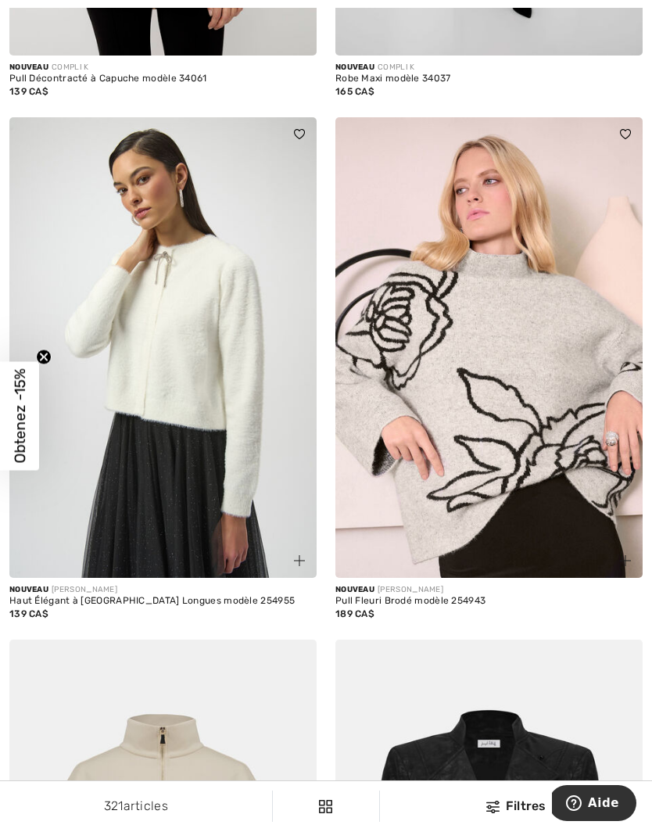
click at [524, 423] on img at bounding box center [488, 347] width 307 height 461
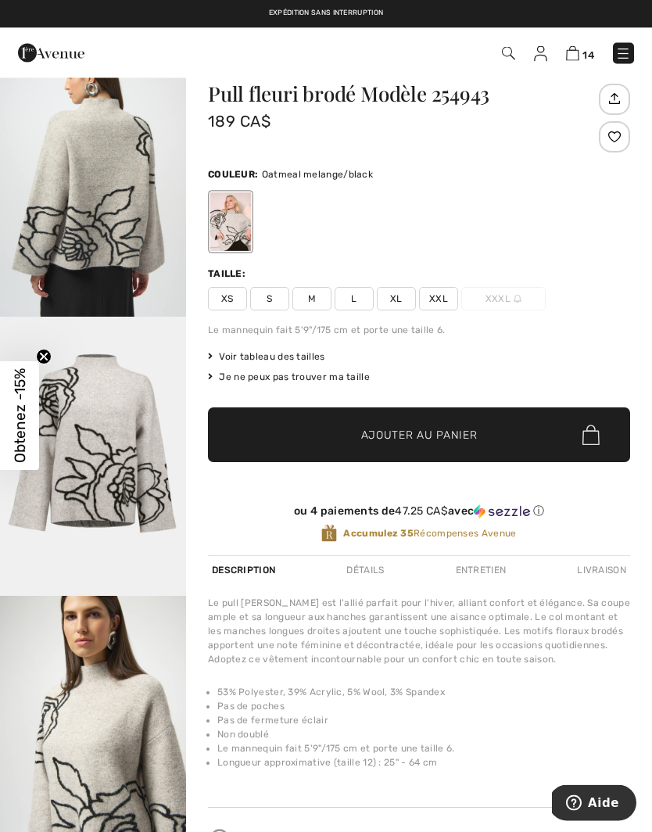
scroll to position [32, 0]
click at [360, 577] on div "Détails" at bounding box center [365, 570] width 45 height 28
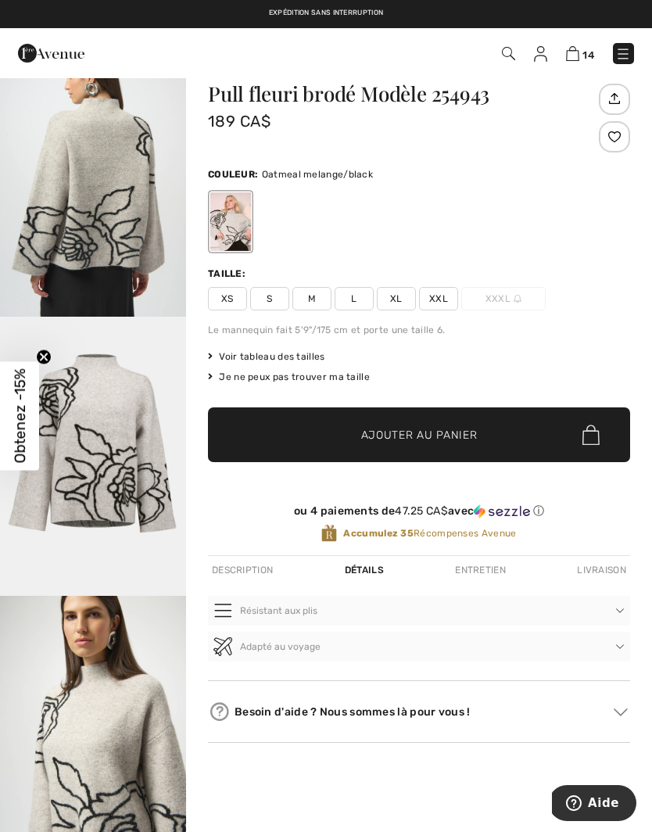
click at [475, 572] on div "Entretien" at bounding box center [480, 570] width 59 height 28
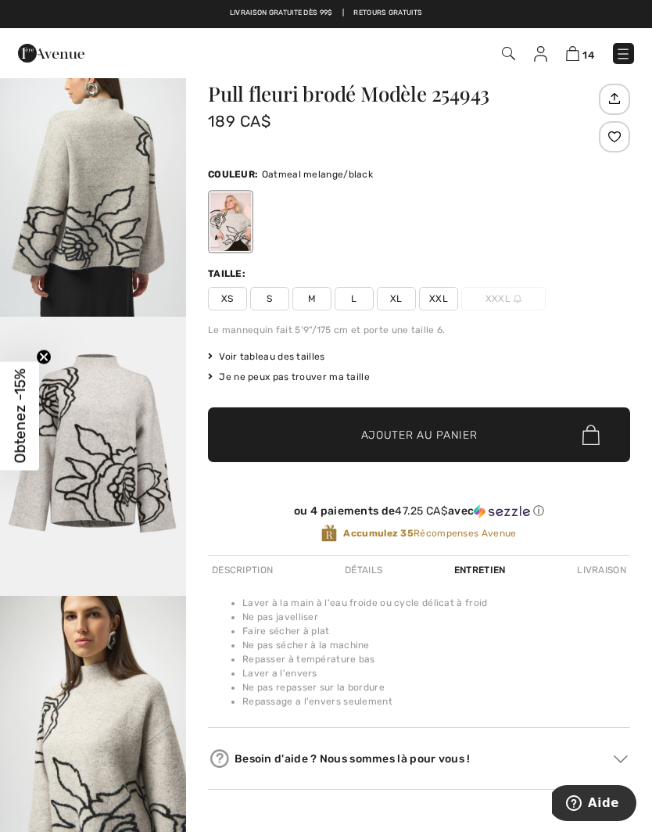
click at [369, 573] on div "Détails" at bounding box center [363, 570] width 45 height 28
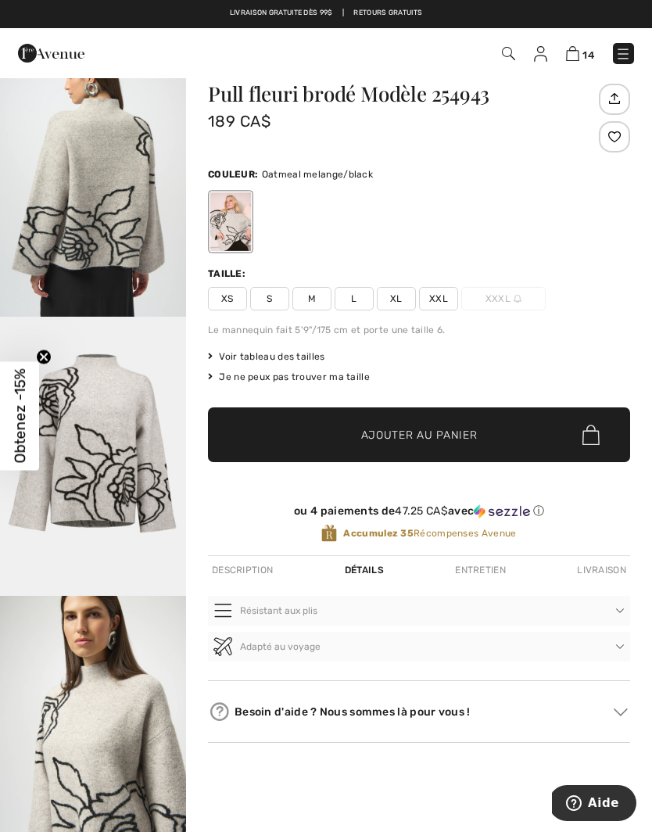
click at [249, 573] on div "Description" at bounding box center [242, 570] width 69 height 28
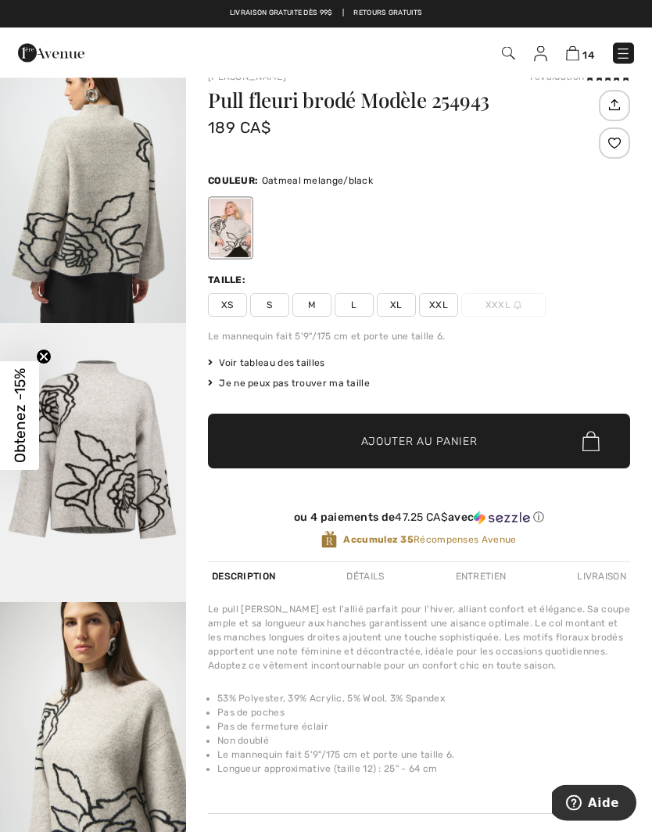
scroll to position [0, 0]
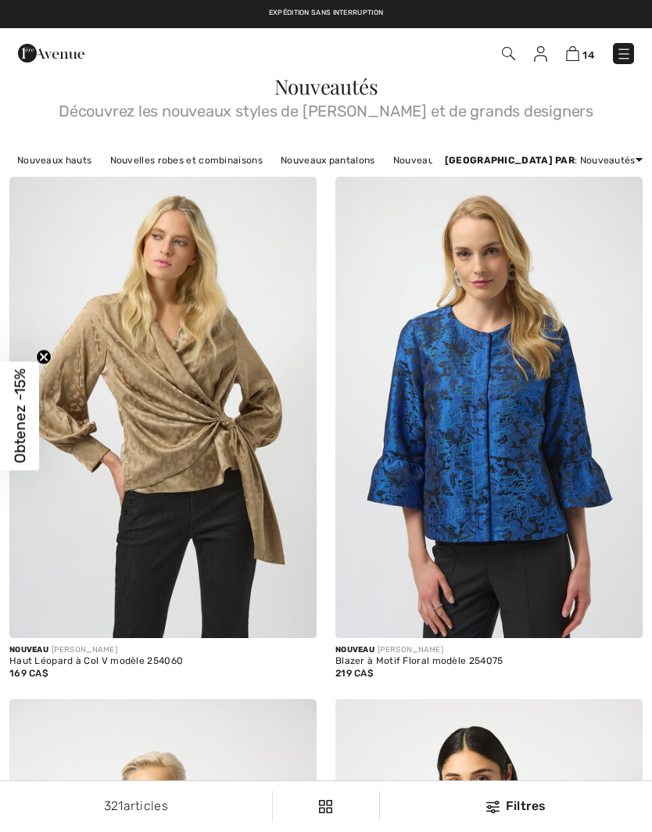
checkbox input "true"
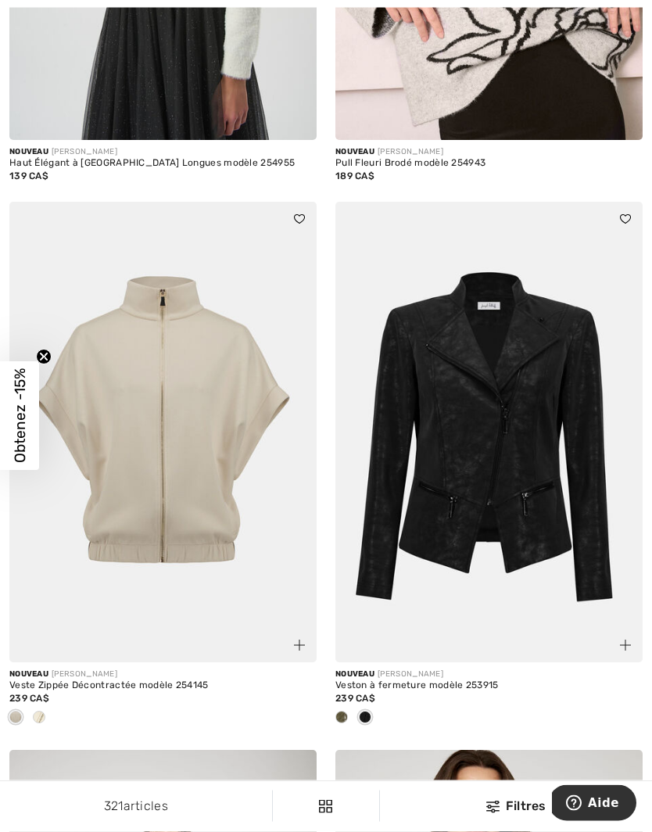
scroll to position [4865, 0]
click at [20, 711] on span at bounding box center [15, 717] width 13 height 13
click at [45, 712] on span at bounding box center [39, 717] width 13 height 13
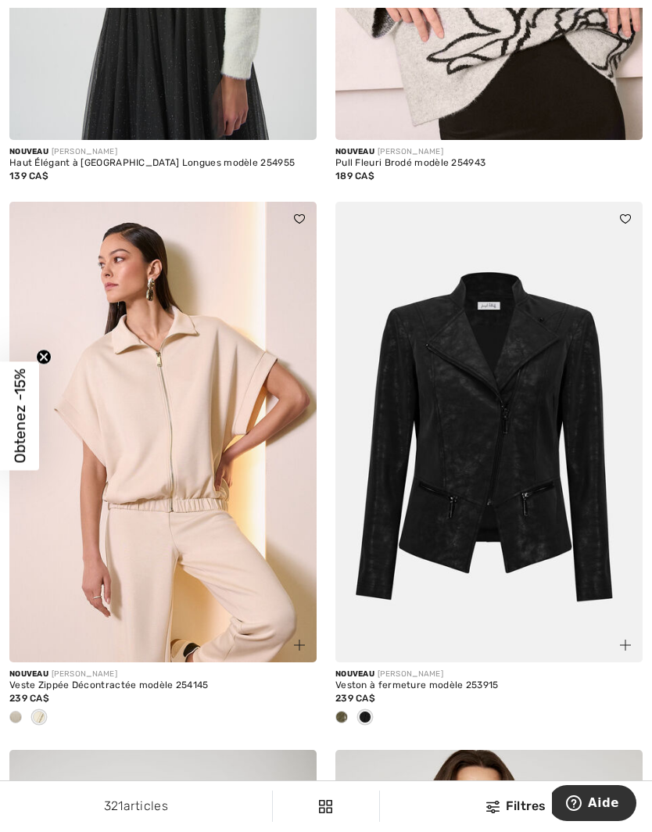
click at [177, 540] on img at bounding box center [162, 432] width 307 height 461
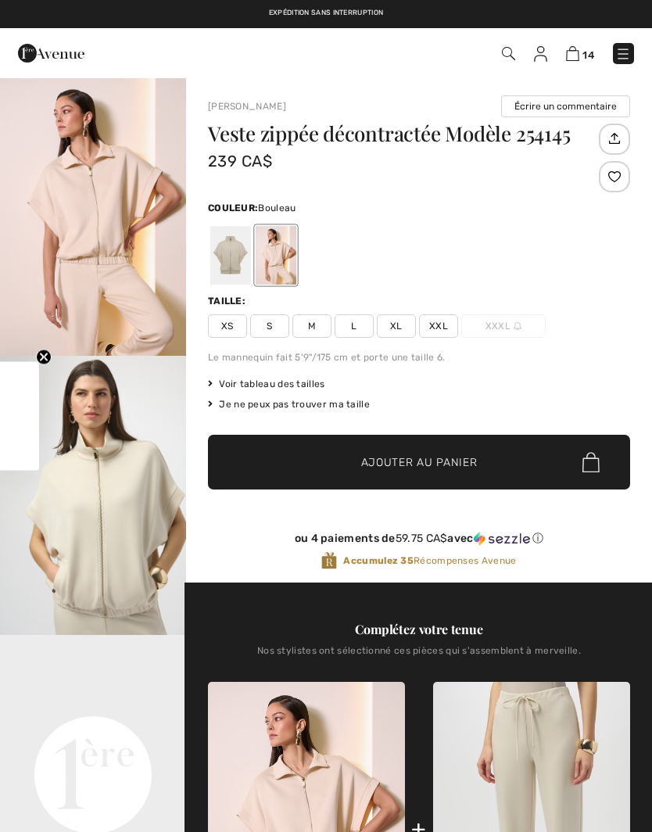
checkbox input "true"
click at [228, 249] on div at bounding box center [230, 255] width 41 height 59
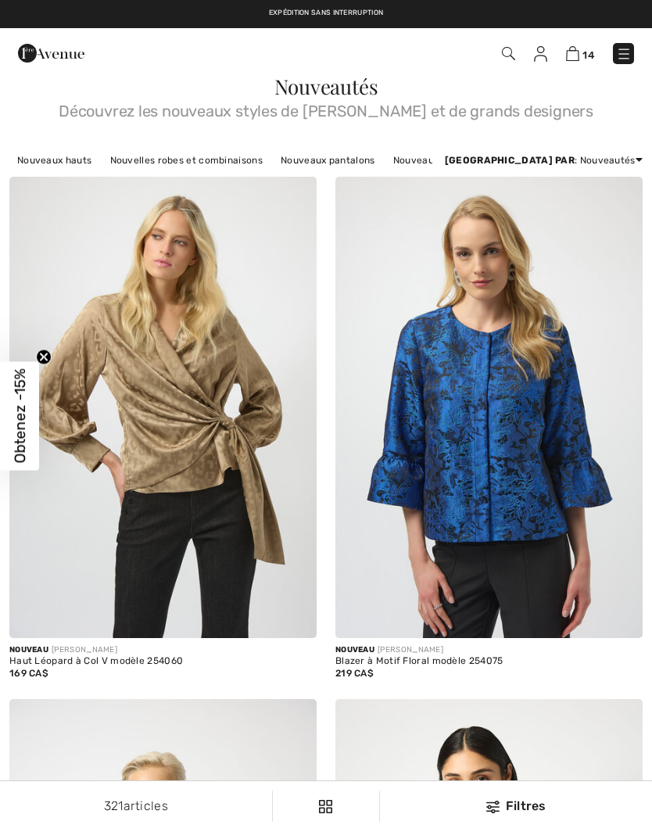
scroll to position [4933, 0]
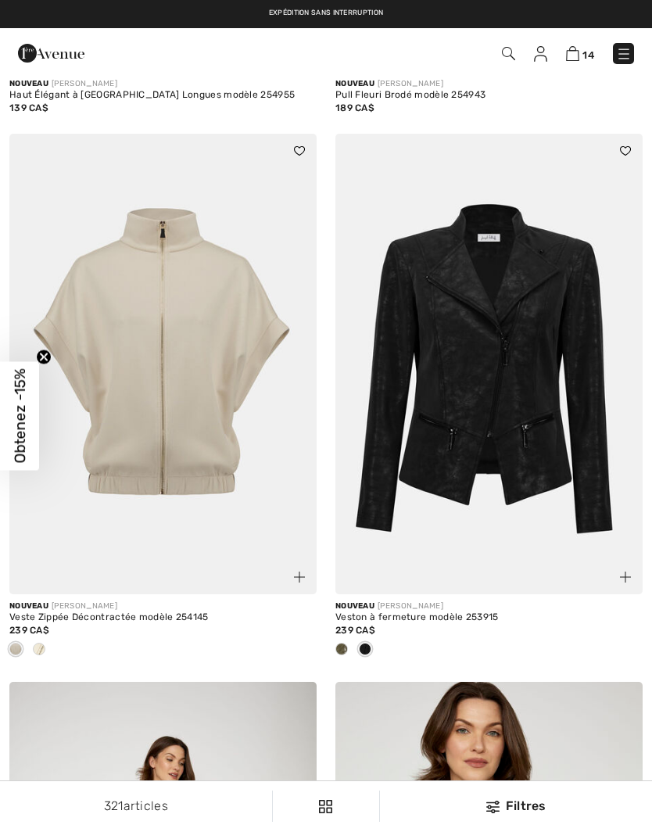
checkbox input "true"
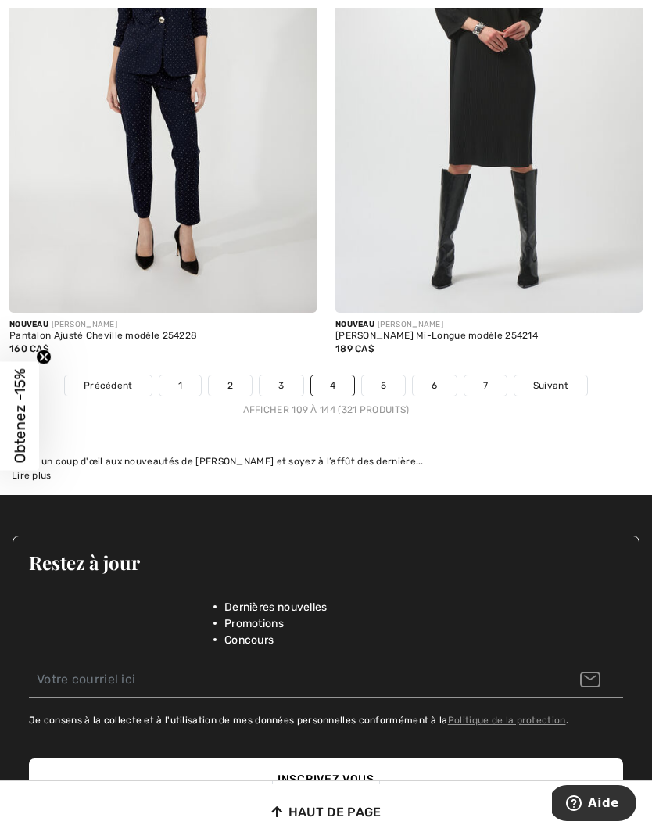
scroll to position [9684, 0]
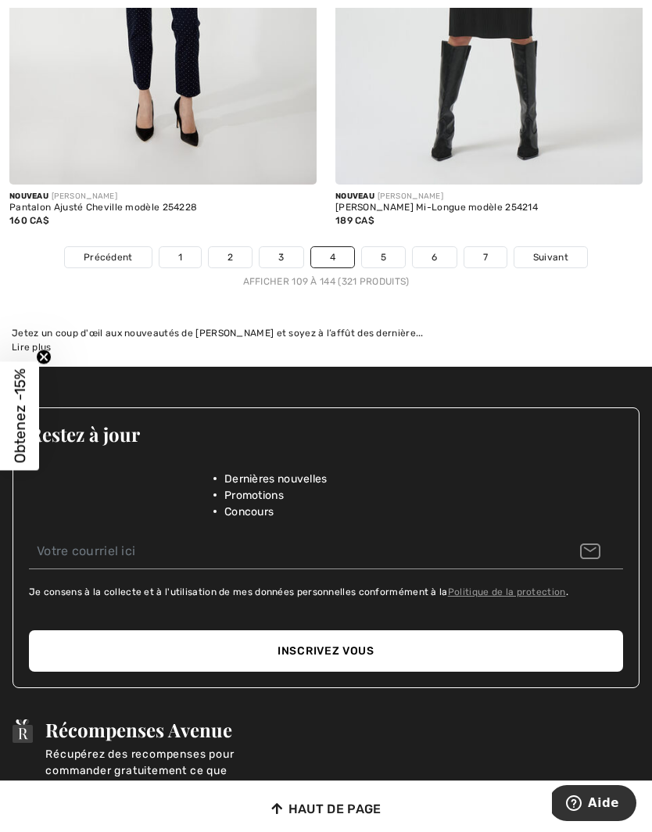
click at [387, 247] on link "5" at bounding box center [383, 257] width 43 height 20
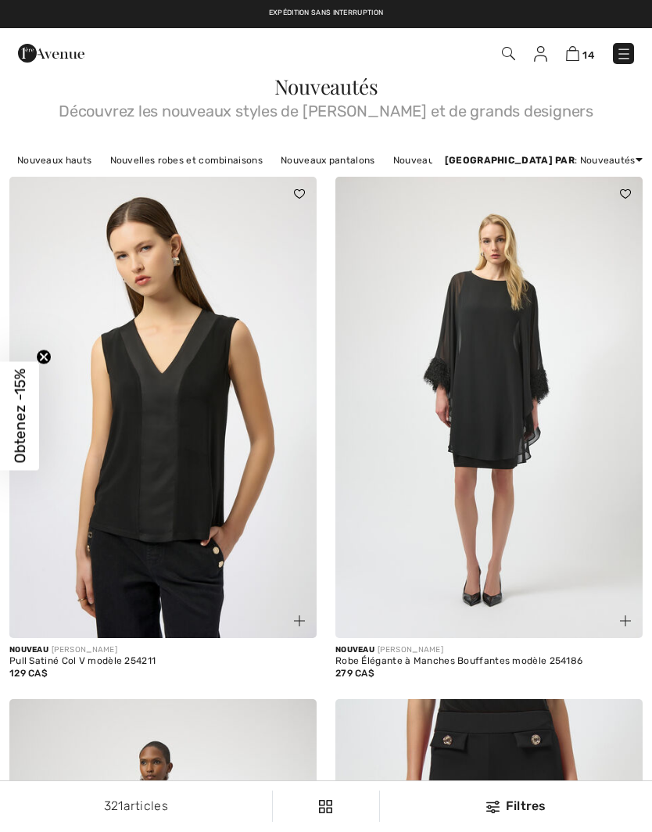
checkbox input "true"
